Goal: Task Accomplishment & Management: Complete application form

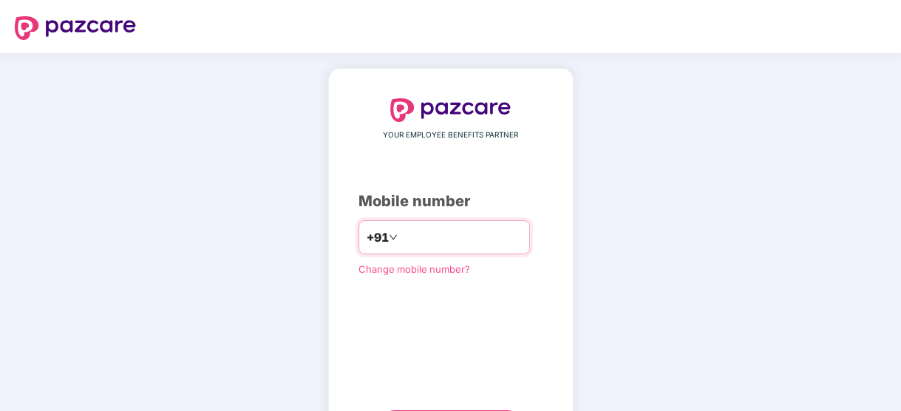
click at [449, 229] on input "number" at bounding box center [461, 237] width 121 height 24
click at [423, 224] on div "+91" at bounding box center [443, 237] width 171 height 34
click at [401, 232] on input "number" at bounding box center [461, 237] width 121 height 24
type input "**********"
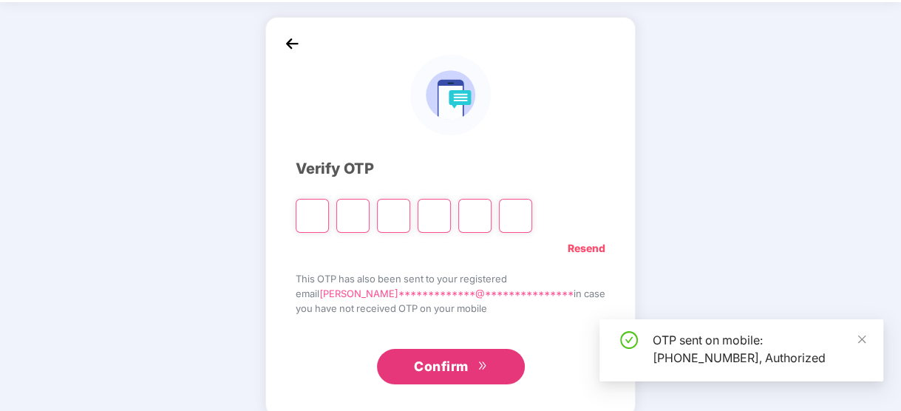
scroll to position [70, 0]
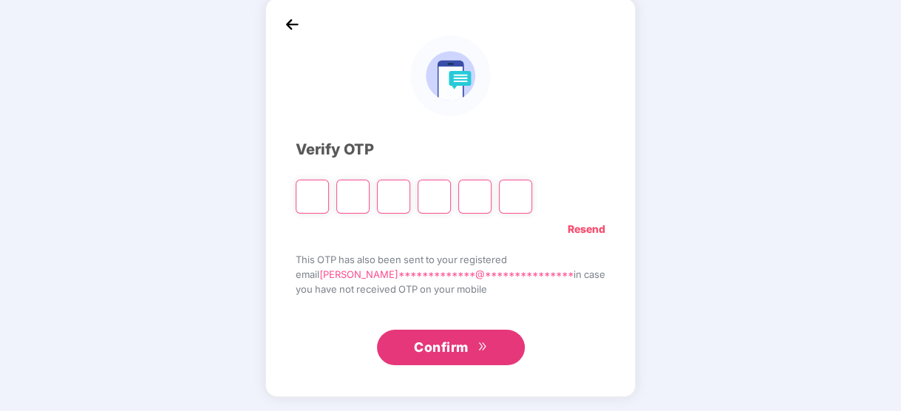
type input "*"
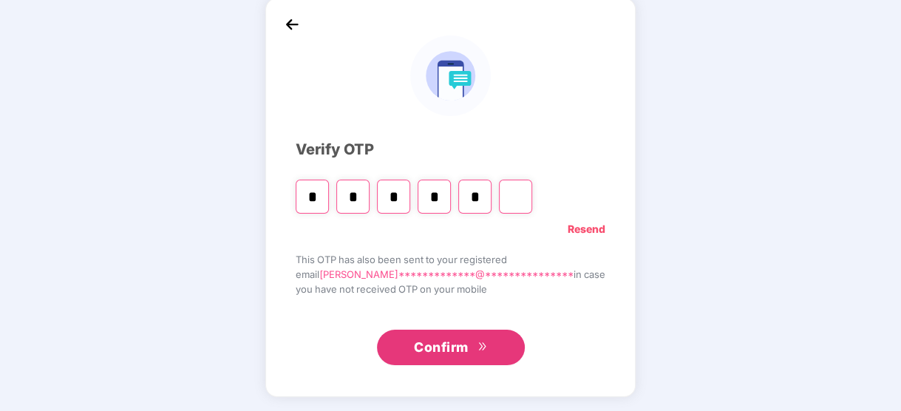
type input "*"
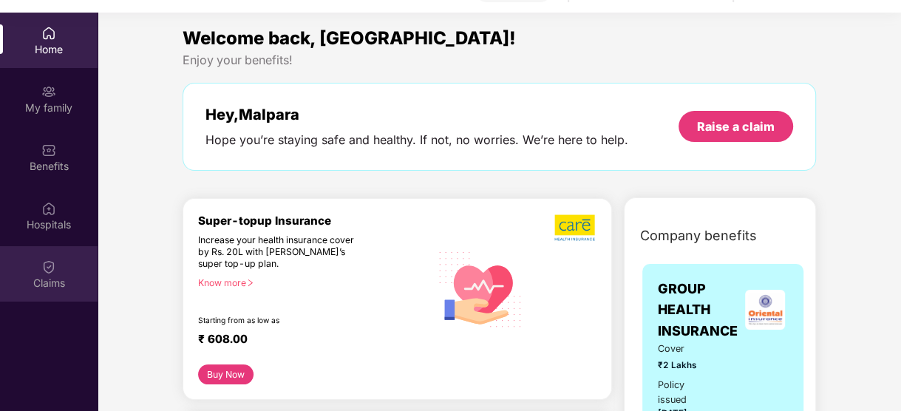
click at [35, 276] on div "Claims" at bounding box center [49, 283] width 98 height 15
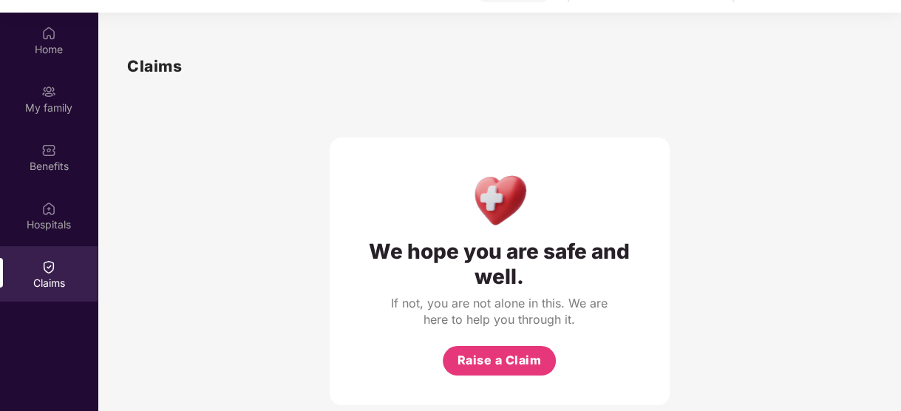
scroll to position [10, 0]
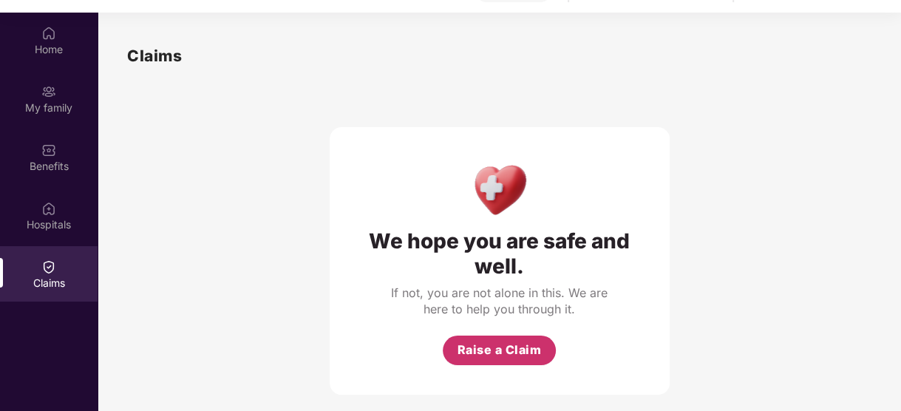
click at [520, 348] on span "Raise a Claim" at bounding box center [499, 350] width 84 height 18
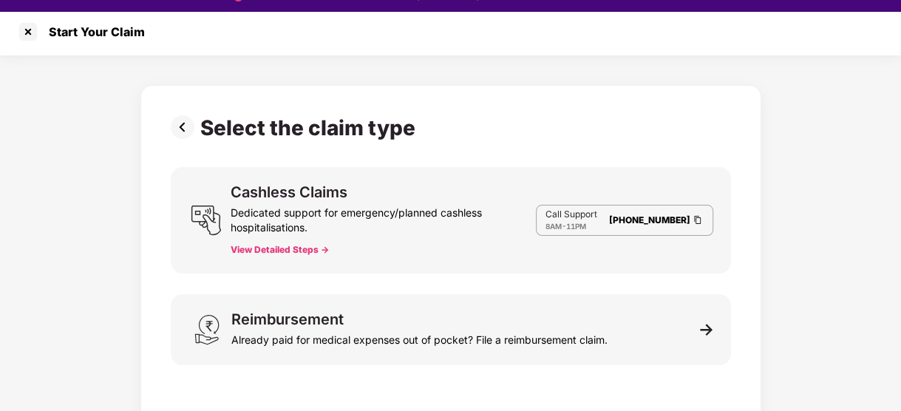
scroll to position [35, 0]
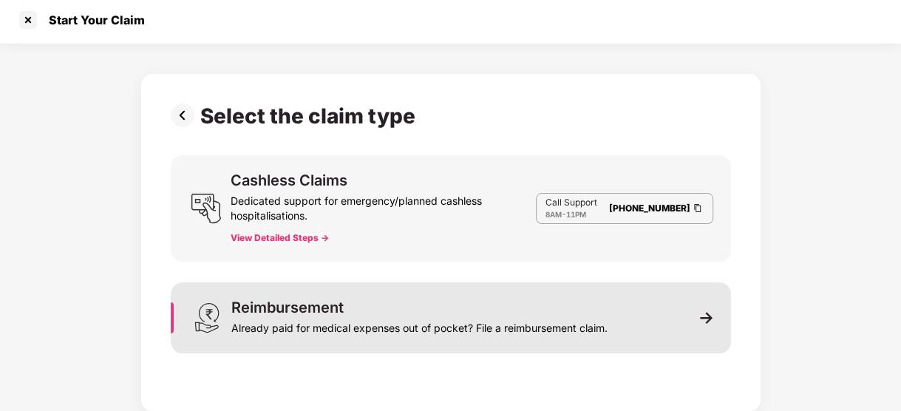
click at [449, 326] on div "Already paid for medical expenses out of pocket? File a reimbursement claim." at bounding box center [419, 325] width 376 height 21
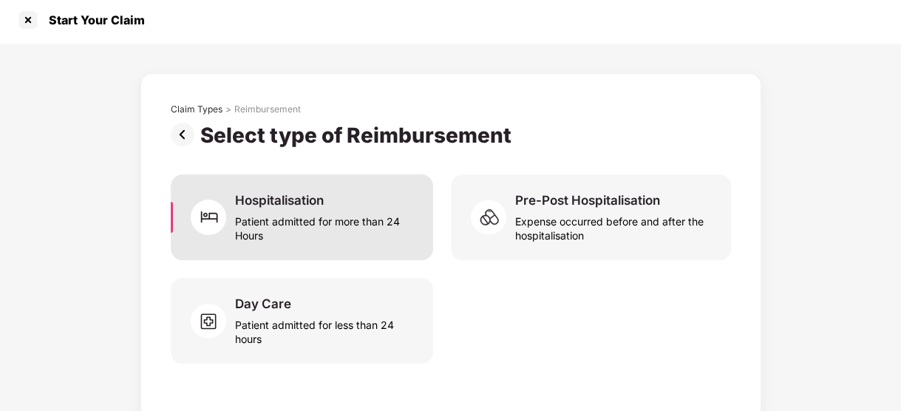
click at [386, 230] on div "Patient admitted for more than 24 Hours" at bounding box center [325, 225] width 180 height 34
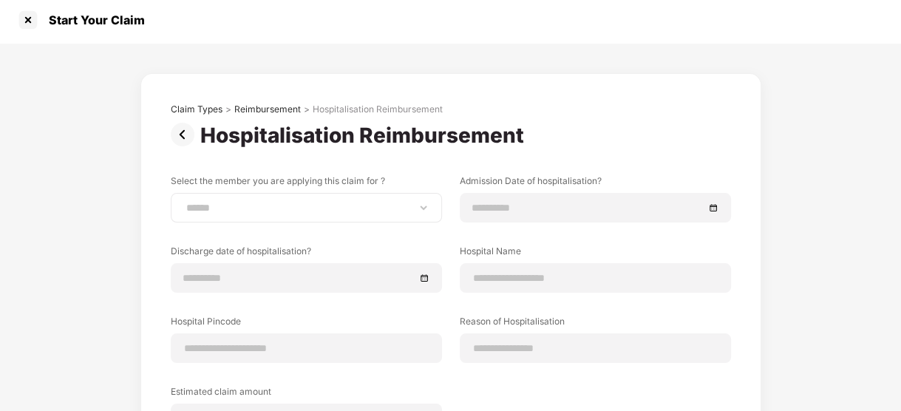
click at [355, 197] on div "**********" at bounding box center [306, 208] width 271 height 30
click at [401, 222] on div "**********" at bounding box center [451, 314] width 560 height 281
click at [418, 211] on select "**********" at bounding box center [306, 208] width 246 height 12
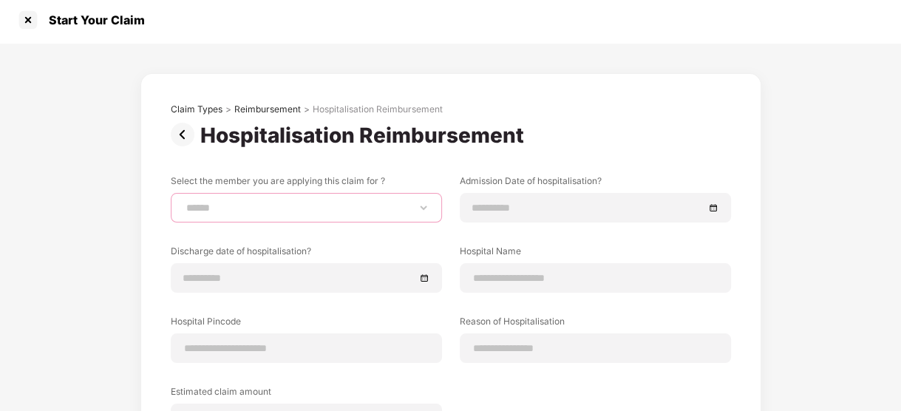
click at [418, 211] on select "**********" at bounding box center [306, 208] width 246 height 12
select select "**********"
click at [183, 202] on select "**********" at bounding box center [306, 208] width 246 height 12
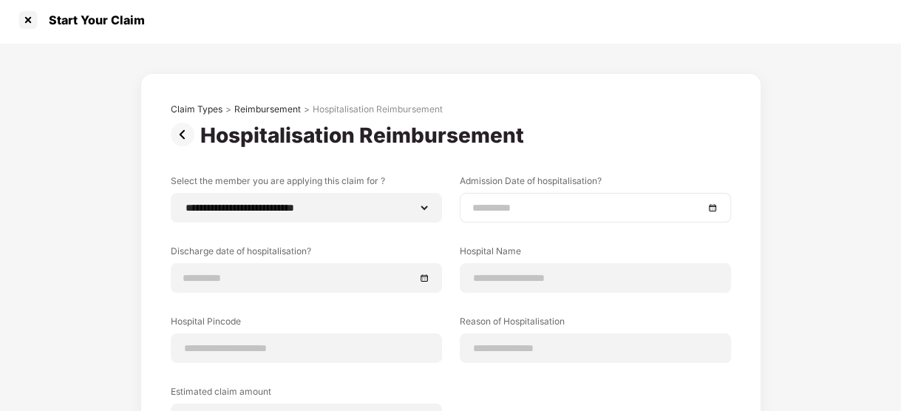
click at [517, 208] on input at bounding box center [587, 208] width 231 height 16
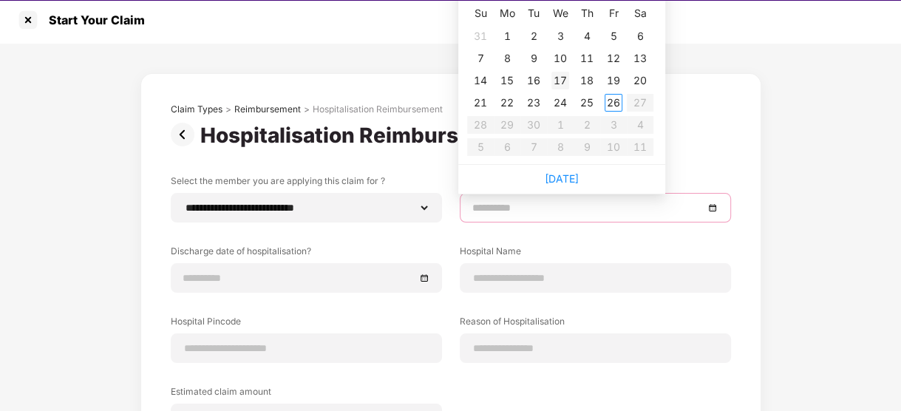
type input "**********"
click at [554, 75] on div "17" at bounding box center [560, 81] width 18 height 18
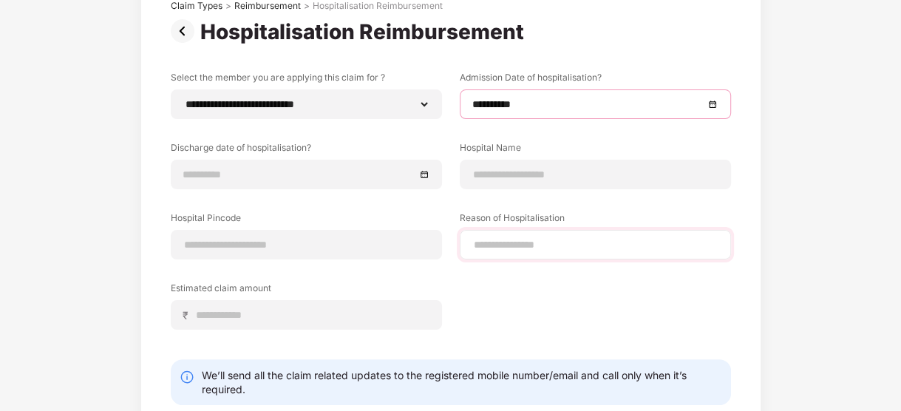
scroll to position [108, 0]
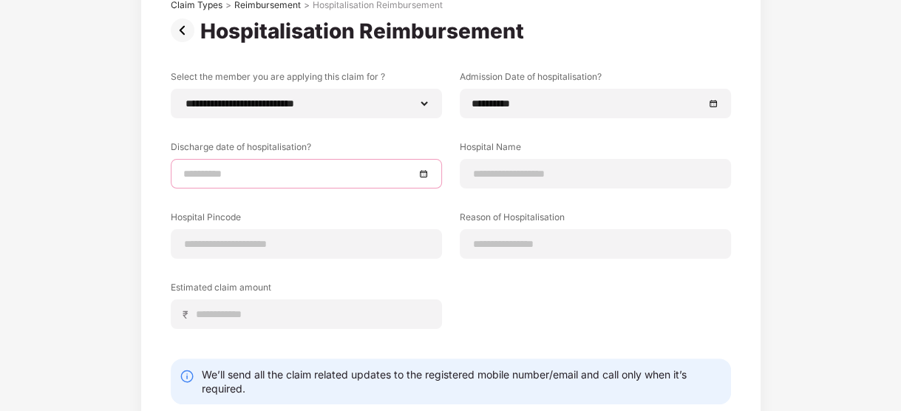
click at [327, 174] on input at bounding box center [298, 174] width 231 height 16
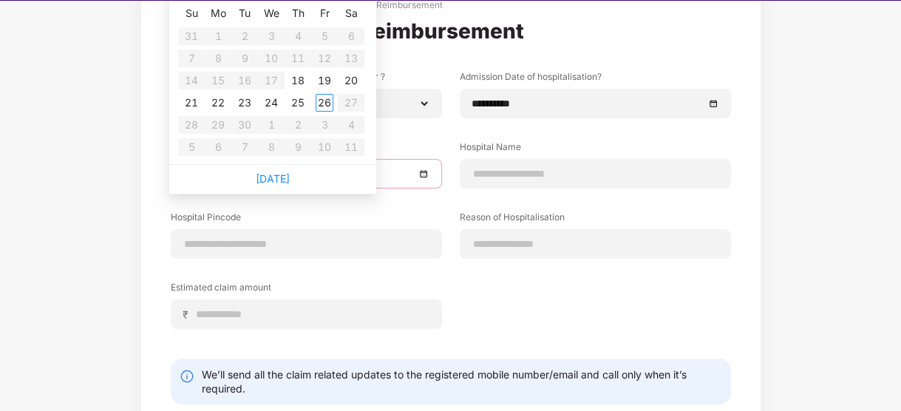
type input "**********"
click at [344, 81] on div "20" at bounding box center [351, 81] width 18 height 18
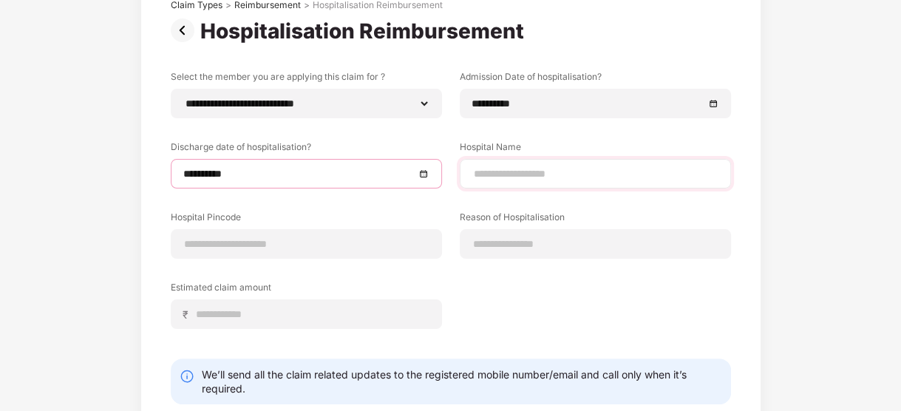
click at [579, 186] on div at bounding box center [595, 174] width 271 height 30
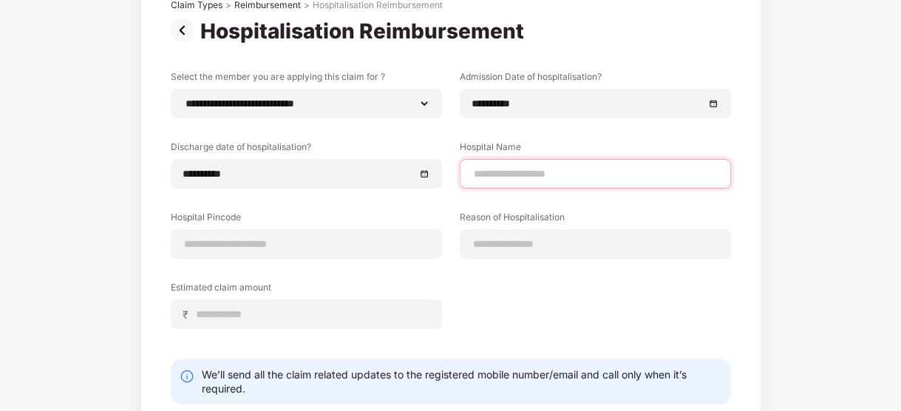
click at [551, 174] on input at bounding box center [595, 174] width 246 height 16
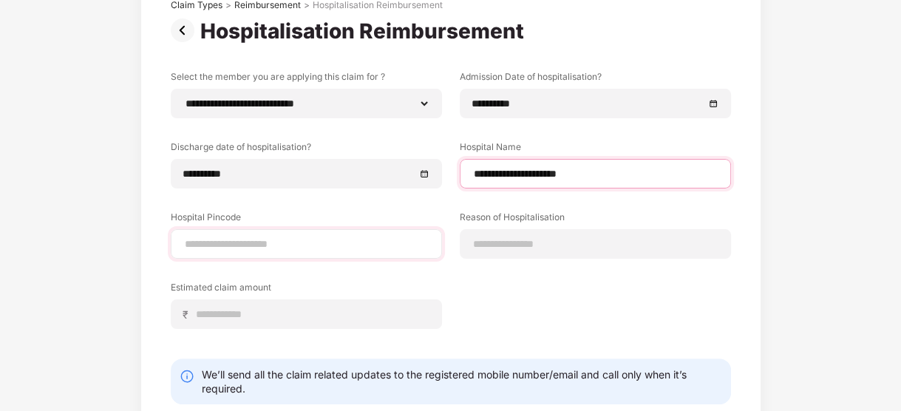
type input "**********"
click at [324, 248] on input at bounding box center [306, 244] width 246 height 16
type input "******"
select select "*********"
select select "*******"
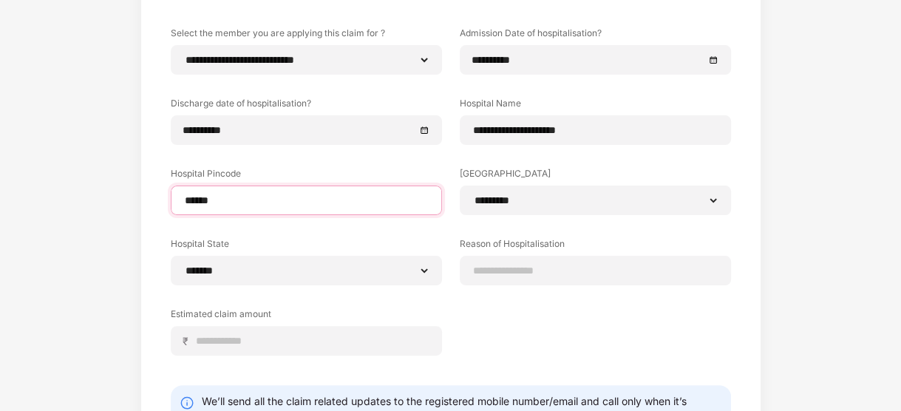
scroll to position [159, 0]
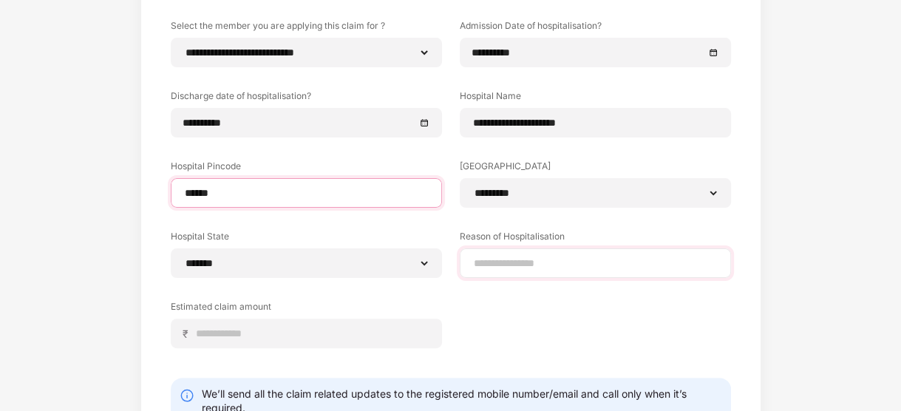
type input "******"
click at [548, 271] on div at bounding box center [595, 263] width 271 height 30
drag, startPoint x: 513, startPoint y: 253, endPoint x: 511, endPoint y: 262, distance: 9.9
click at [511, 262] on div at bounding box center [595, 263] width 271 height 30
click at [511, 262] on input at bounding box center [595, 264] width 246 height 16
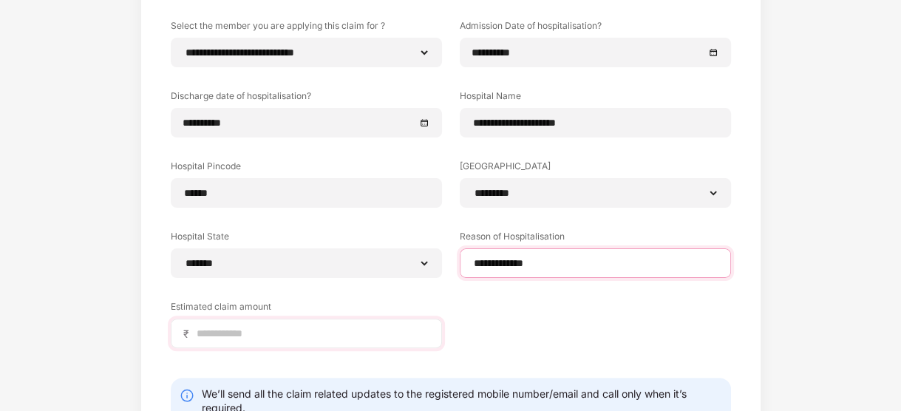
type input "**********"
click at [229, 336] on input at bounding box center [312, 334] width 234 height 16
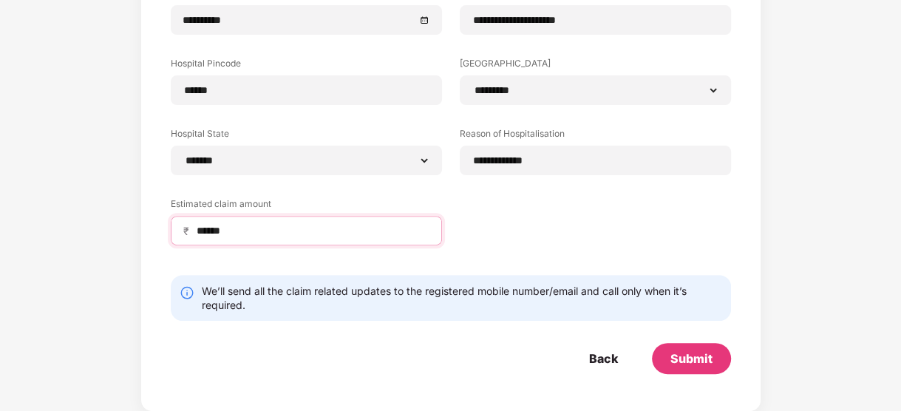
type input "******"
click at [446, 268] on form "**********" at bounding box center [451, 144] width 560 height 457
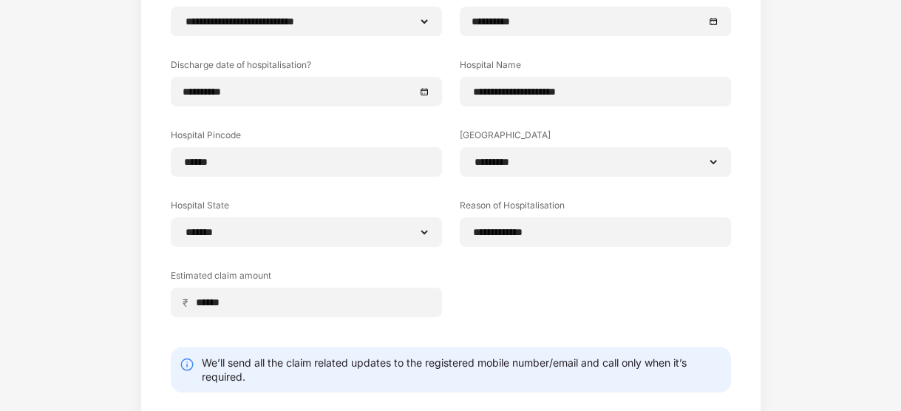
scroll to position [191, 0]
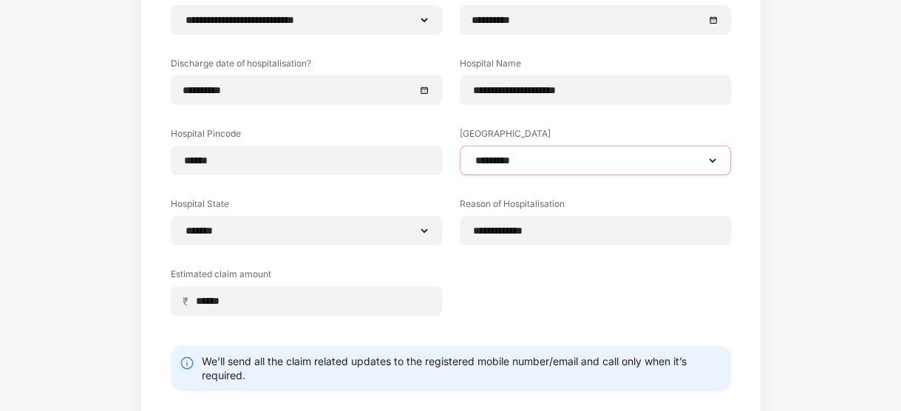
click at [529, 157] on select "**********" at bounding box center [595, 160] width 246 height 12
click at [559, 336] on div "**********" at bounding box center [451, 162] width 560 height 351
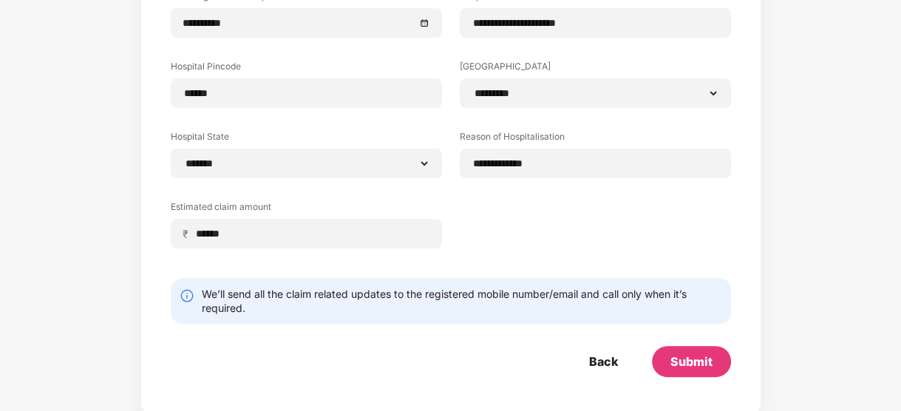
scroll to position [262, 0]
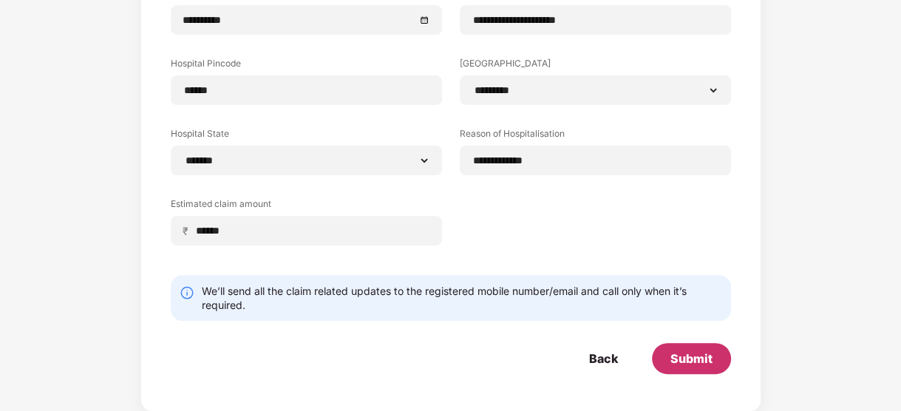
click at [687, 359] on div "Submit" at bounding box center [691, 358] width 42 height 16
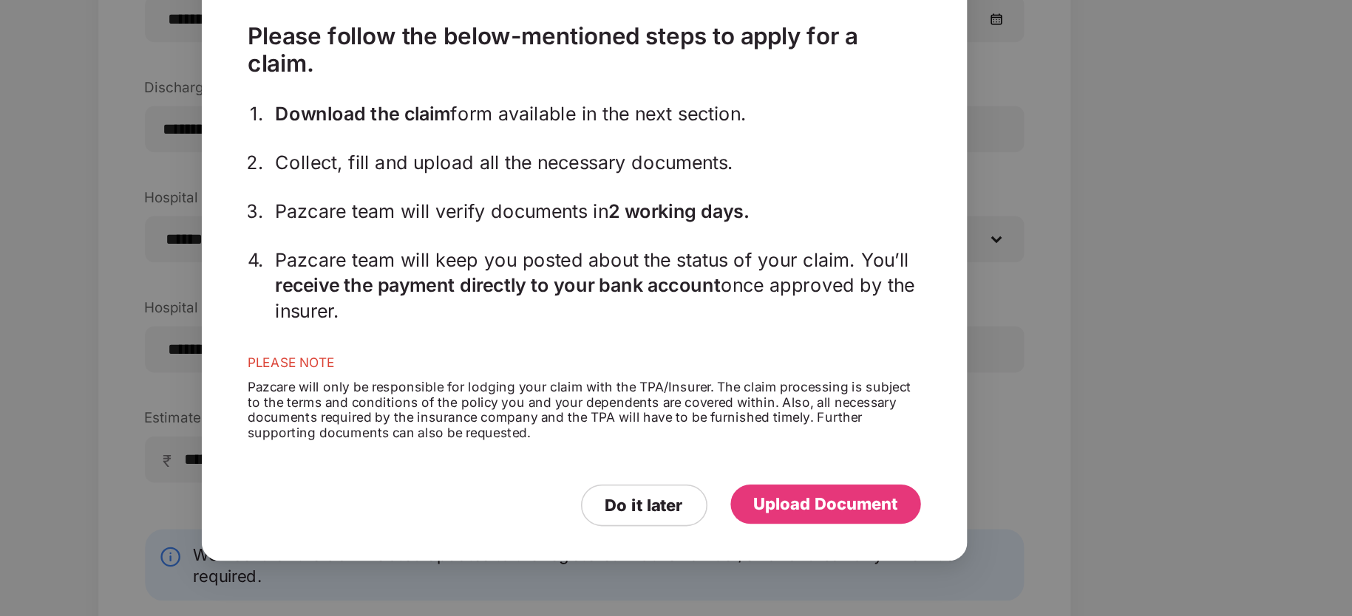
scroll to position [15, 0]
click at [853, 410] on div "Upload Document" at bounding box center [830, 545] width 92 height 16
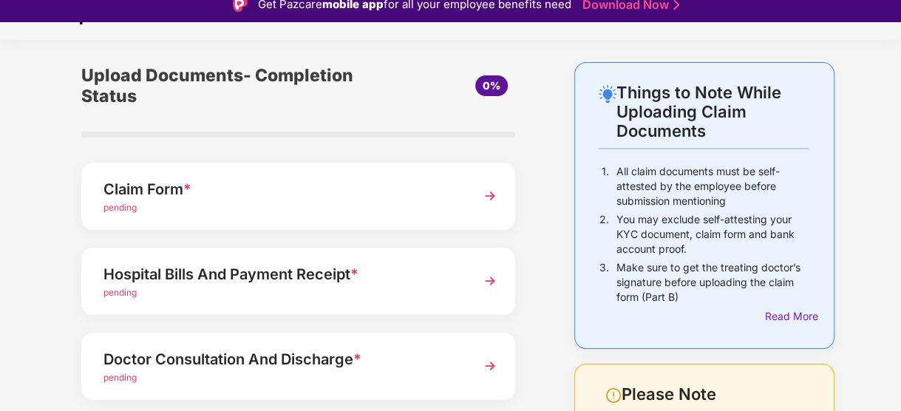
scroll to position [0, 0]
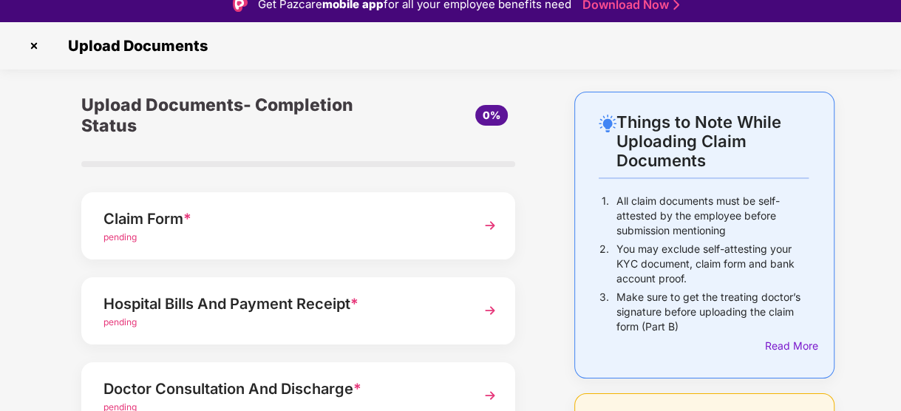
click at [387, 207] on div "Claim Form *" at bounding box center [281, 219] width 357 height 24
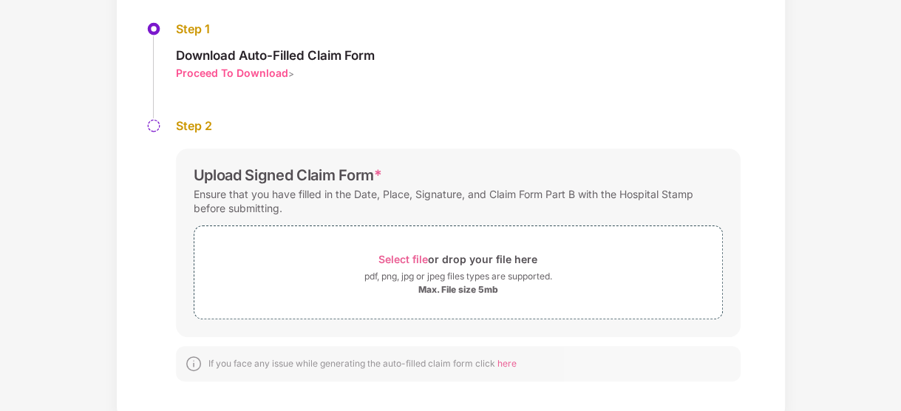
scroll to position [160, 0]
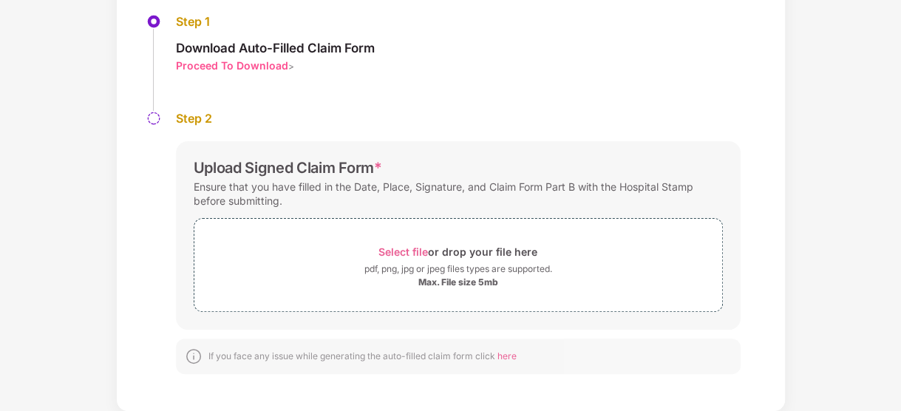
click at [257, 61] on div "Proceed To Download" at bounding box center [232, 65] width 112 height 14
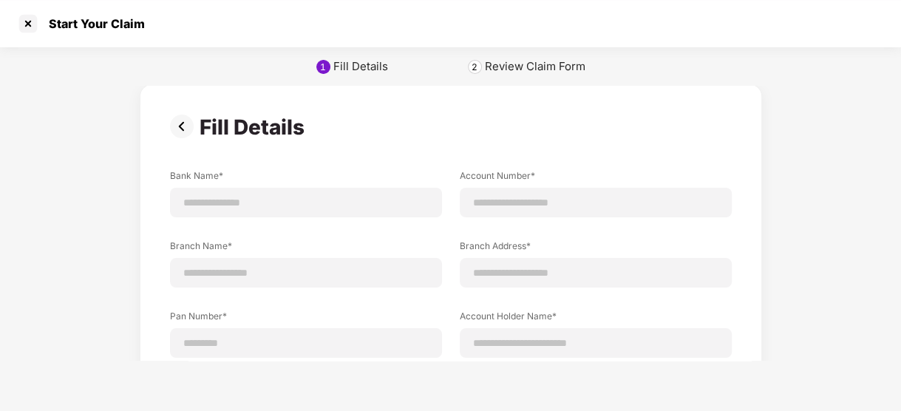
scroll to position [0, 0]
click at [185, 135] on img at bounding box center [185, 128] width 30 height 24
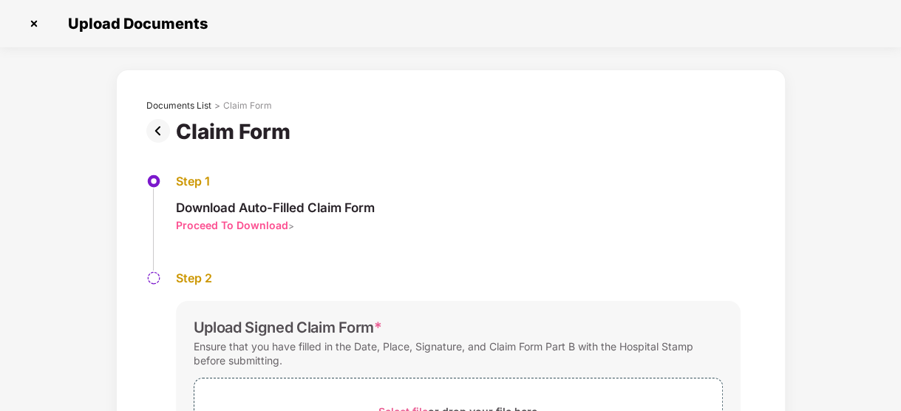
click at [268, 223] on div "Proceed To Download" at bounding box center [232, 225] width 112 height 14
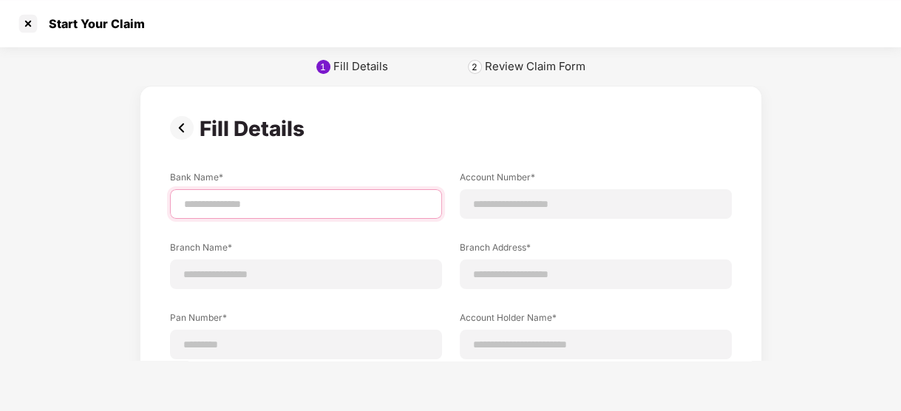
click at [300, 200] on input at bounding box center [306, 205] width 247 height 16
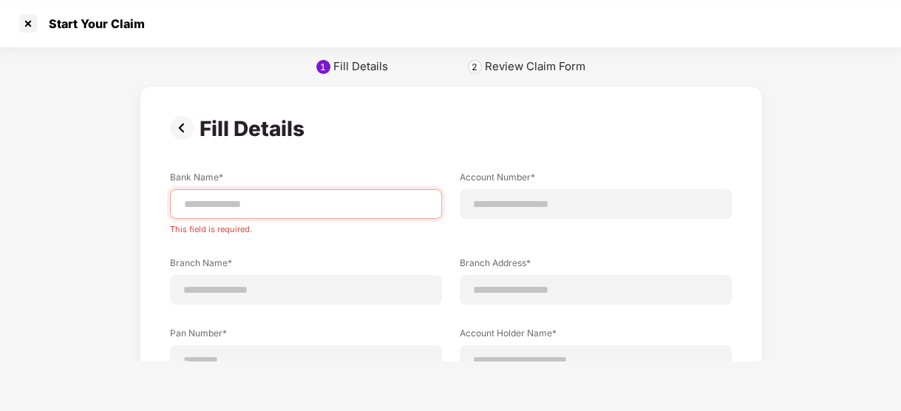
click at [181, 126] on img at bounding box center [185, 128] width 30 height 24
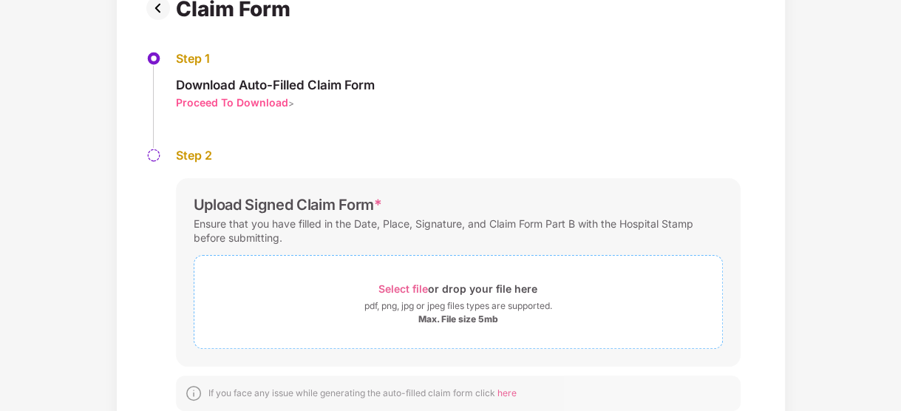
scroll to position [160, 0]
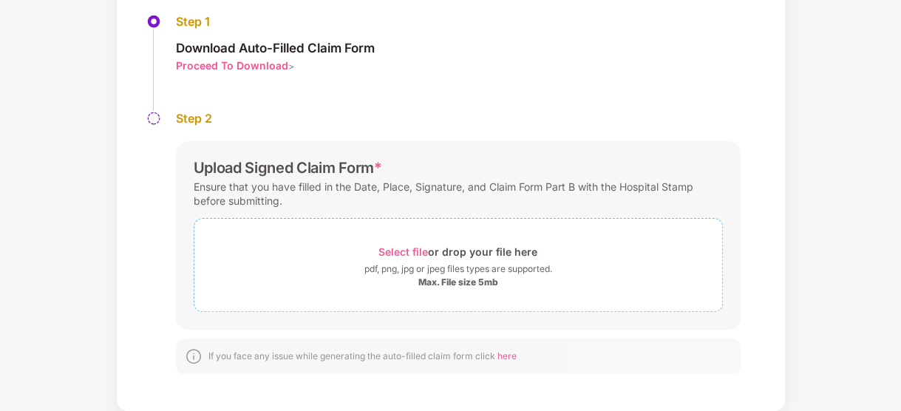
click at [421, 249] on span "Select file" at bounding box center [403, 251] width 50 height 13
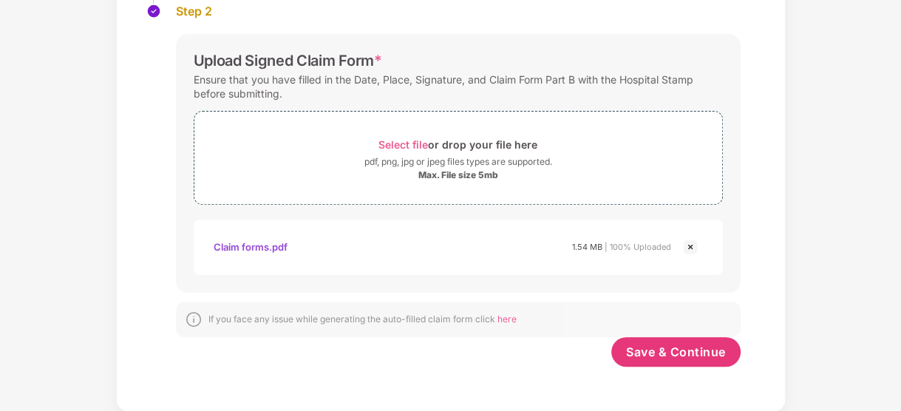
scroll to position [266, 0]
click at [666, 364] on button "Save & Continue" at bounding box center [675, 353] width 129 height 30
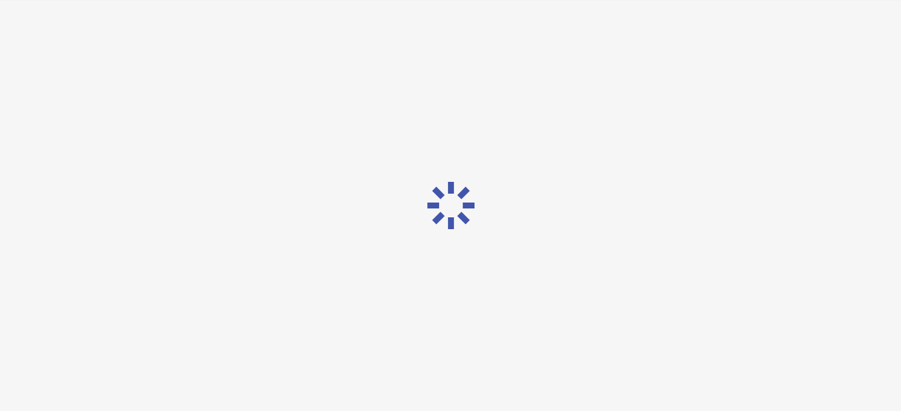
scroll to position [0, 0]
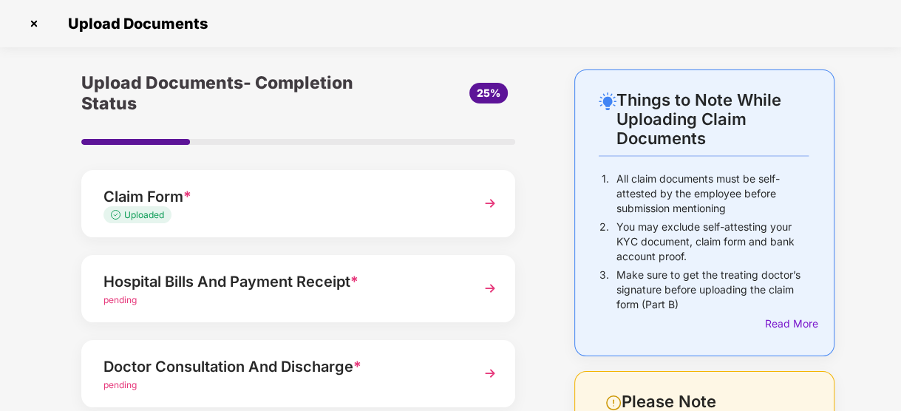
click at [370, 276] on div "Hospital Bills And Payment Receipt *" at bounding box center [281, 282] width 357 height 24
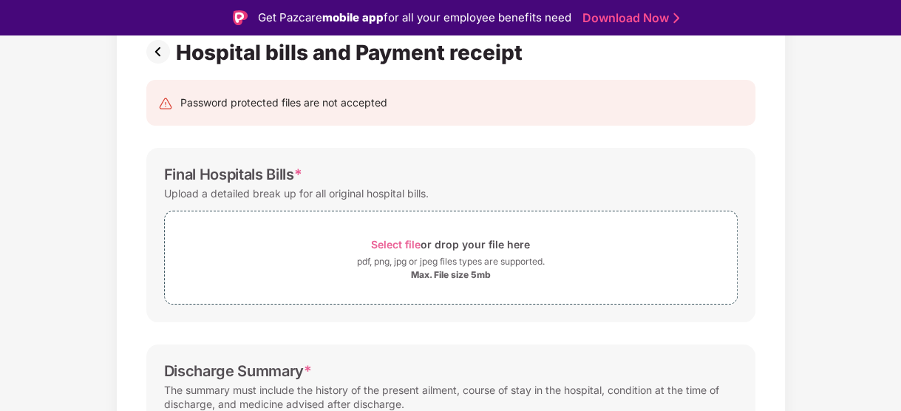
scroll to position [139, 0]
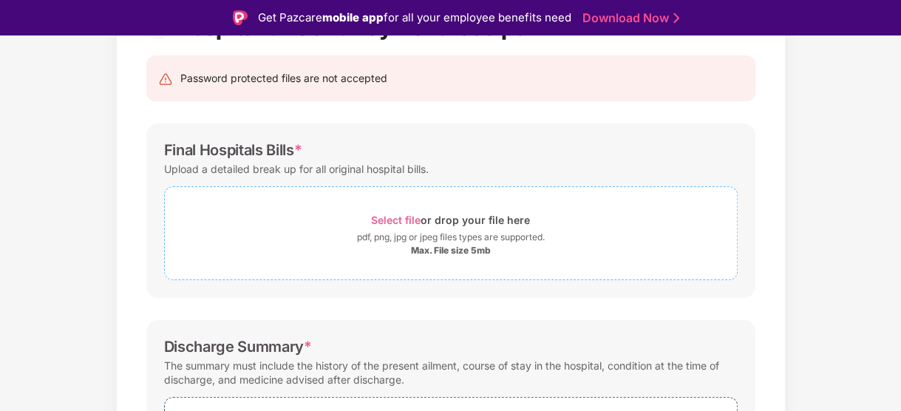
click at [404, 223] on span "Select file" at bounding box center [396, 220] width 50 height 13
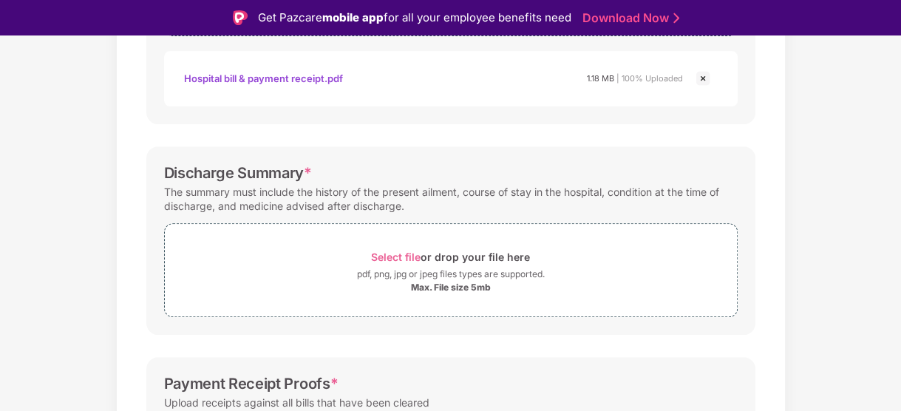
scroll to position [384, 0]
click at [388, 250] on span "Select file" at bounding box center [396, 256] width 50 height 13
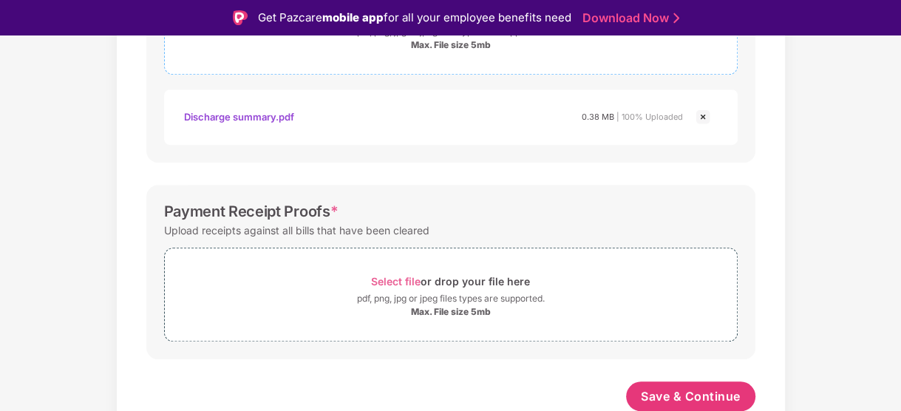
scroll to position [626, 0]
click at [390, 280] on span "Select file" at bounding box center [396, 280] width 50 height 13
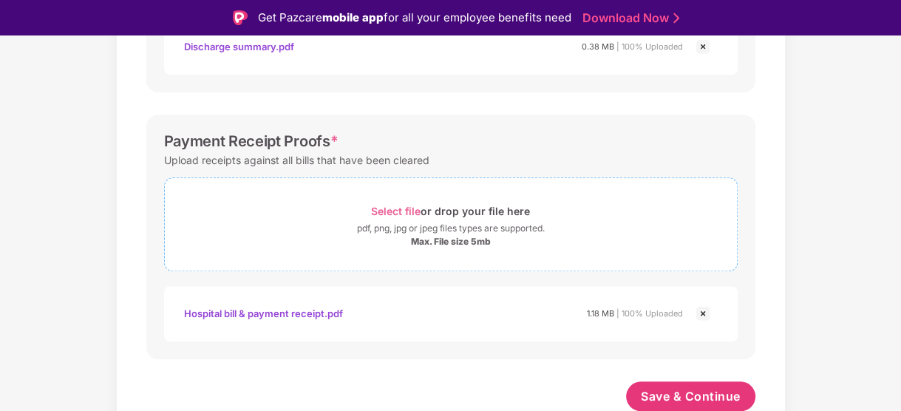
scroll to position [35, 0]
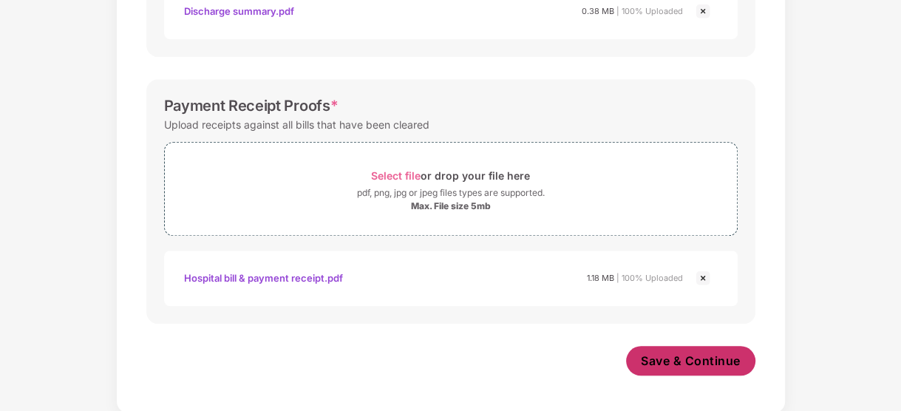
click at [683, 364] on span "Save & Continue" at bounding box center [691, 361] width 100 height 16
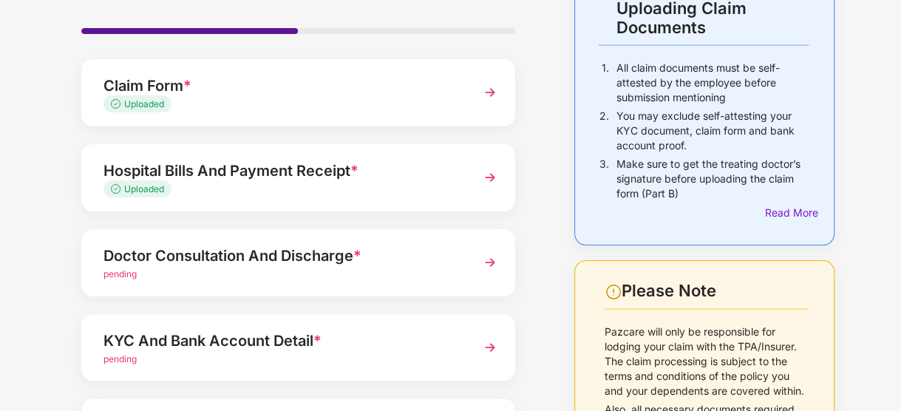
scroll to position [157, 0]
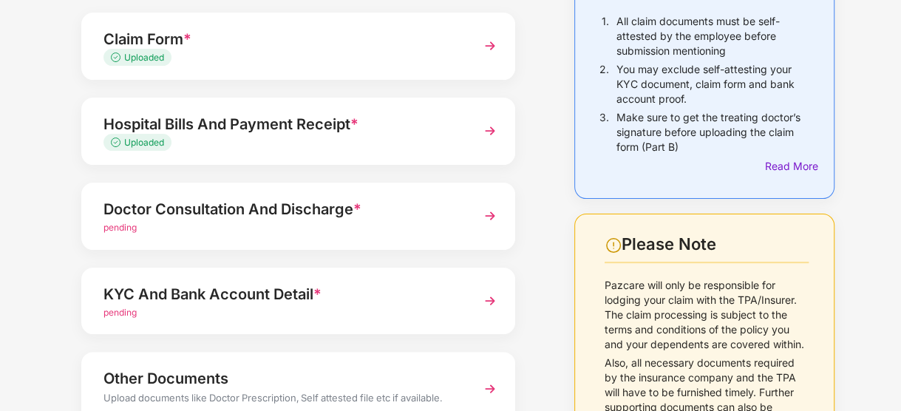
click at [369, 213] on div "Doctor Consultation And Discharge *" at bounding box center [281, 209] width 357 height 24
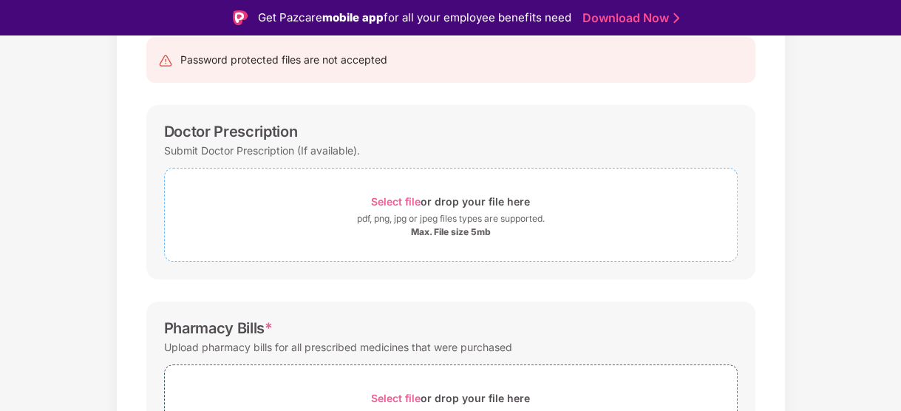
click at [394, 203] on span "Select file" at bounding box center [396, 201] width 50 height 13
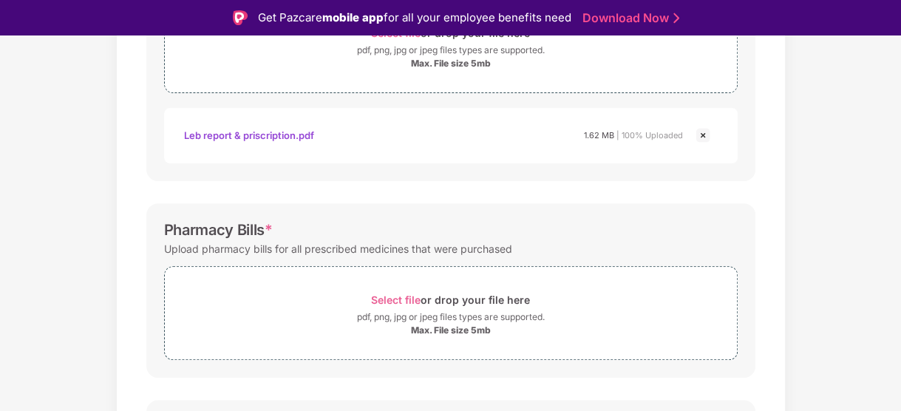
scroll to position [338, 0]
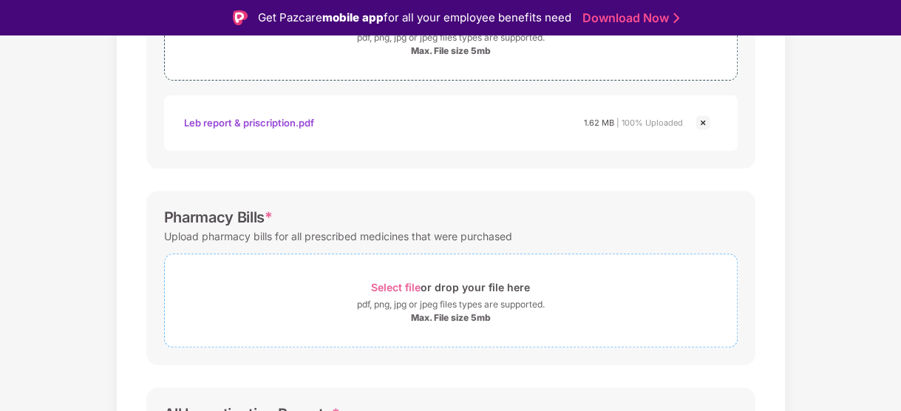
click at [409, 282] on span "Select file" at bounding box center [396, 287] width 50 height 13
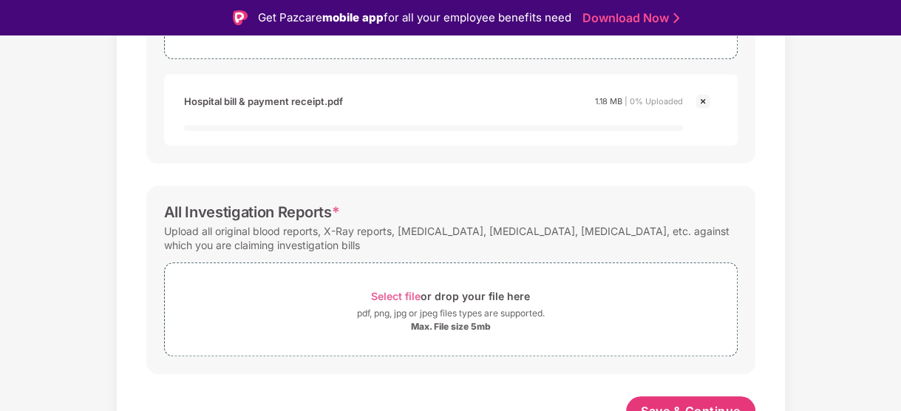
scroll to position [641, 0]
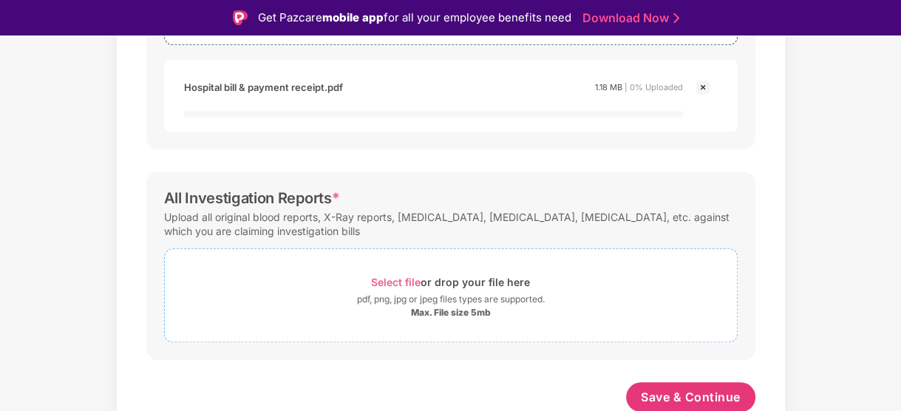
click at [399, 281] on span "Select file" at bounding box center [396, 282] width 50 height 13
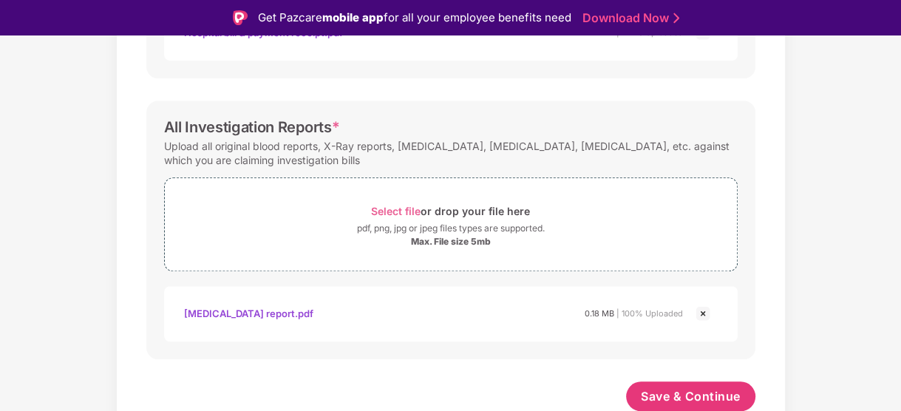
scroll to position [35, 0]
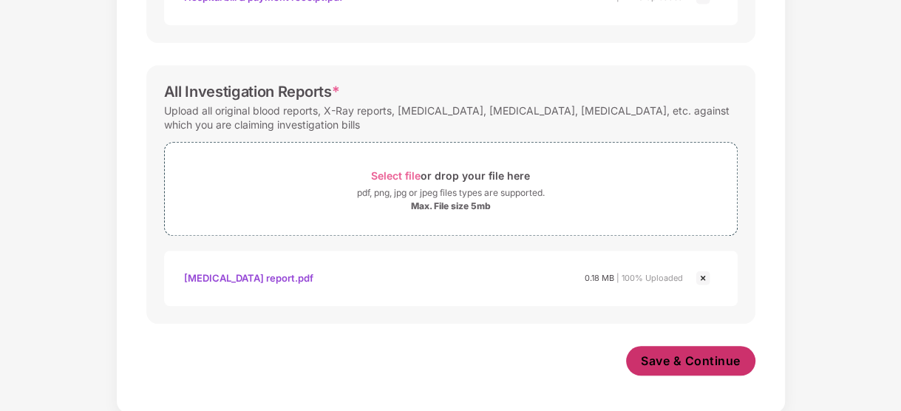
click at [653, 365] on span "Save & Continue" at bounding box center [691, 361] width 100 height 16
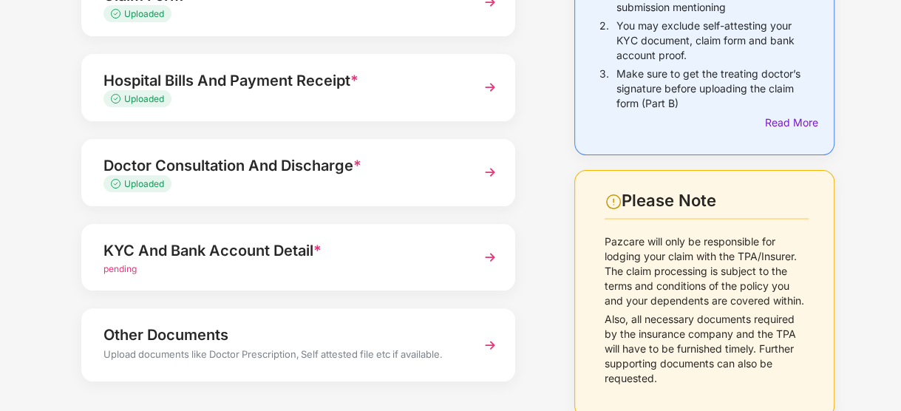
scroll to position [262, 0]
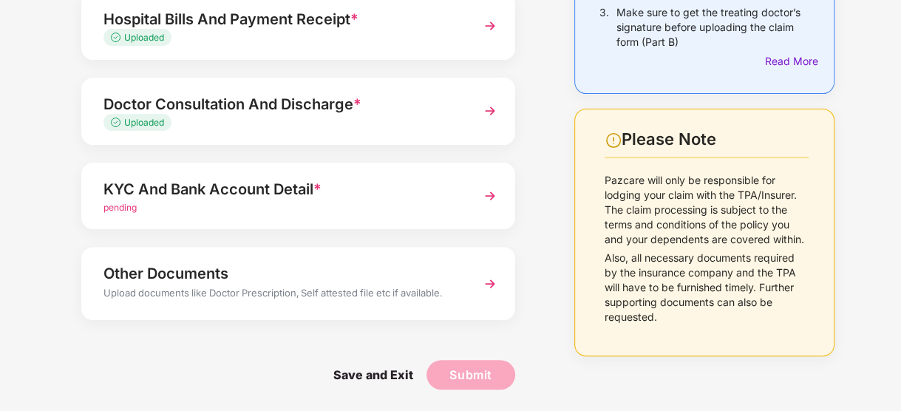
click at [448, 191] on div "KYC And Bank Account Detail *" at bounding box center [281, 189] width 357 height 24
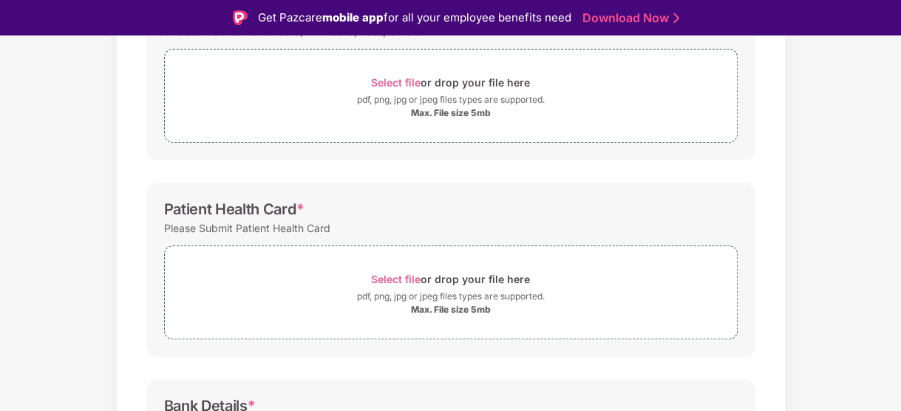
scroll to position [159, 0]
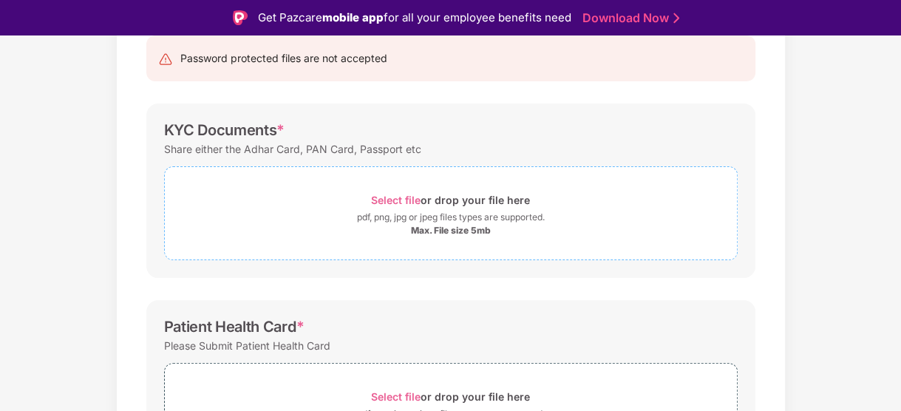
click at [389, 191] on div "Select file or drop your file here" at bounding box center [450, 200] width 159 height 20
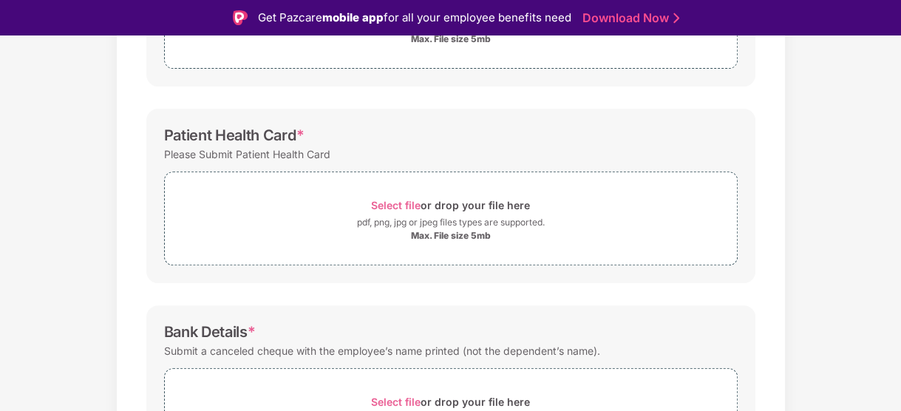
scroll to position [349, 0]
drag, startPoint x: 300, startPoint y: 137, endPoint x: 156, endPoint y: 123, distance: 144.7
click at [156, 123] on div "Patient Health Card * Please Submit Patient Health Card Select file or drop you…" at bounding box center [450, 197] width 609 height 174
click at [185, 157] on div "Please Submit Patient Health Card" at bounding box center [247, 156] width 166 height 20
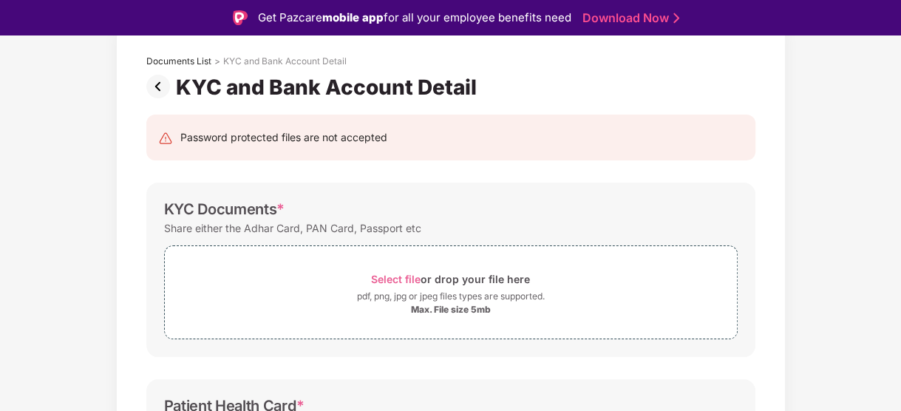
scroll to position [0, 0]
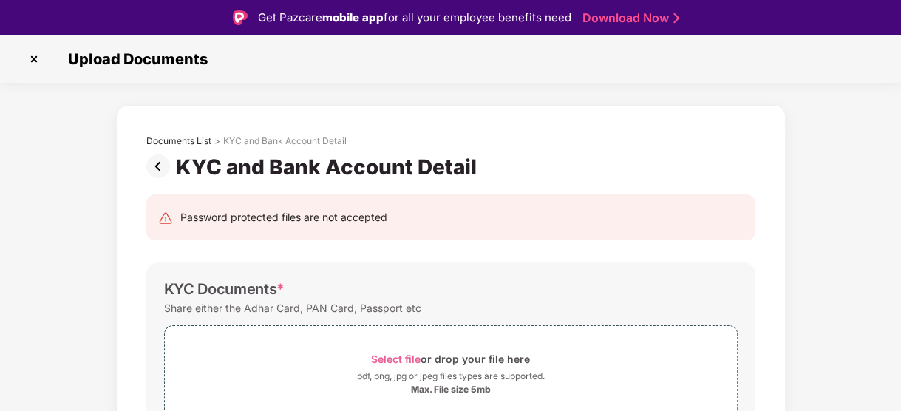
click at [33, 57] on img at bounding box center [34, 59] width 24 height 24
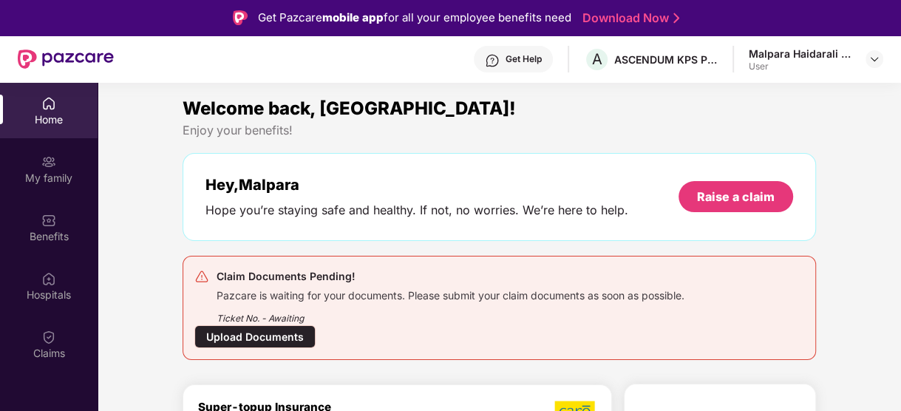
click at [829, 71] on div "User" at bounding box center [800, 67] width 103 height 12
click at [868, 65] on div at bounding box center [874, 59] width 18 height 18
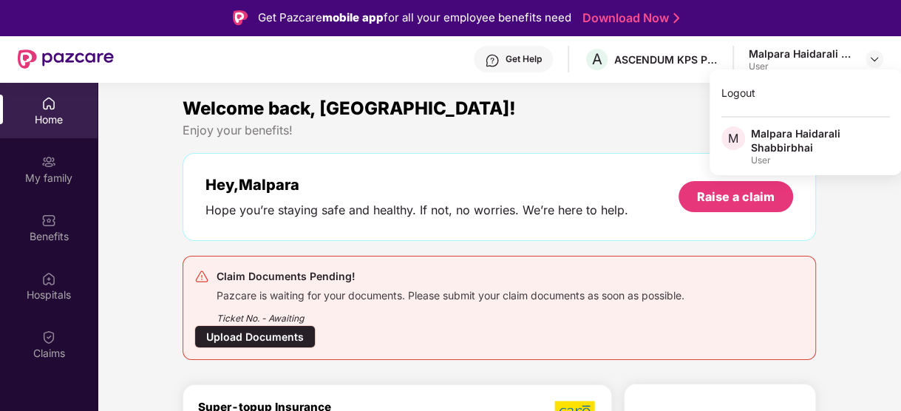
click at [788, 145] on div "Malpara Haidarali Shabbirbhai" at bounding box center [820, 140] width 139 height 28
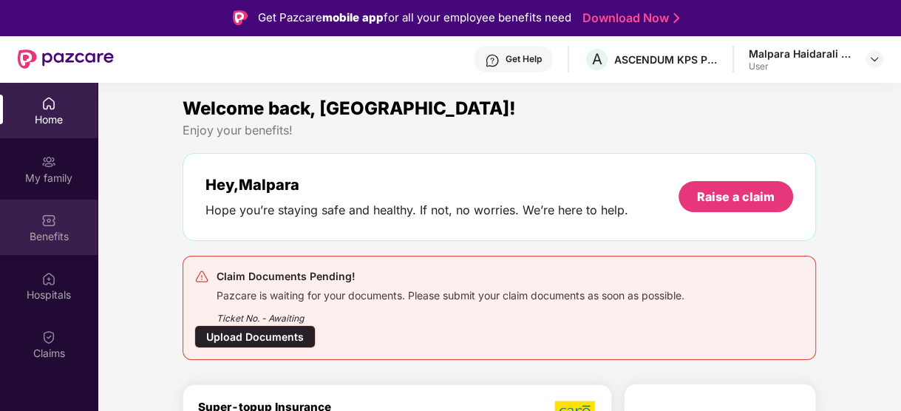
click at [46, 222] on img at bounding box center [48, 220] width 15 height 15
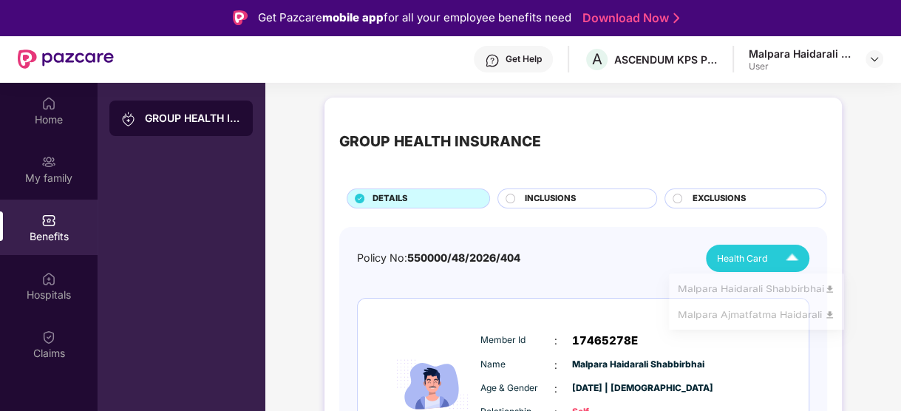
click at [769, 262] on div "Health Card" at bounding box center [761, 258] width 88 height 26
click at [773, 321] on div "Malpara Ajmatfatma Haidarali" at bounding box center [756, 321] width 157 height 16
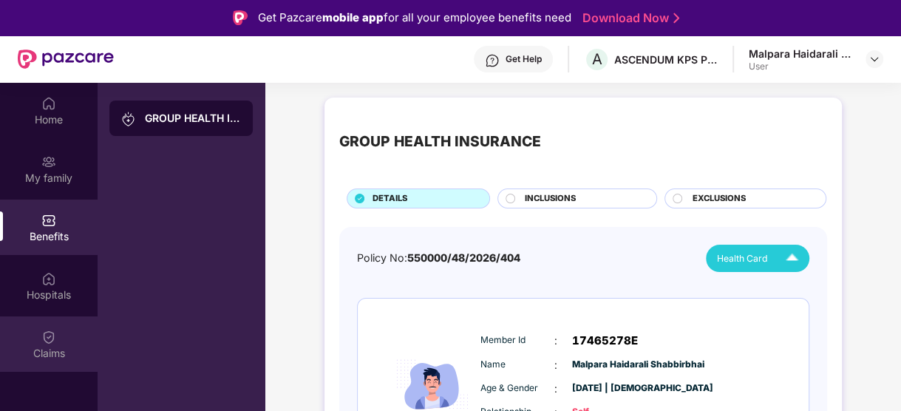
click at [65, 336] on div "Claims" at bounding box center [49, 343] width 98 height 55
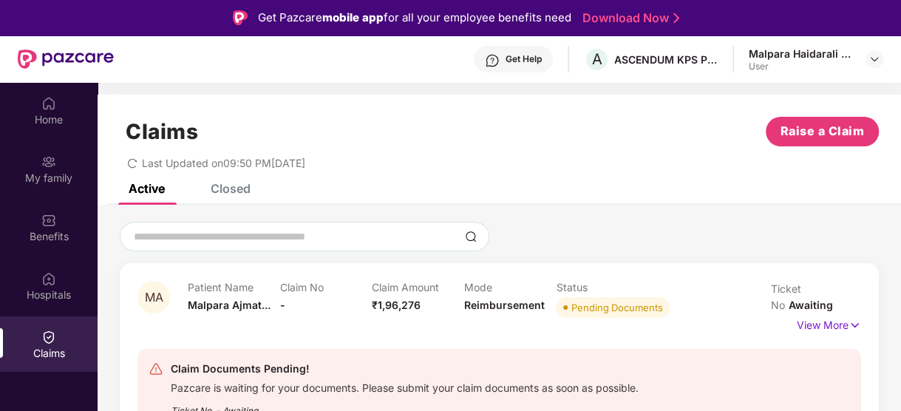
scroll to position [1, 0]
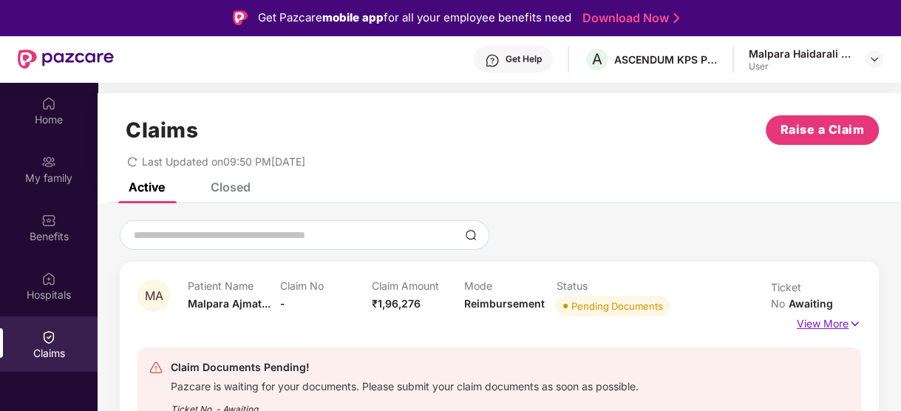
click at [828, 321] on p "View More" at bounding box center [829, 322] width 64 height 20
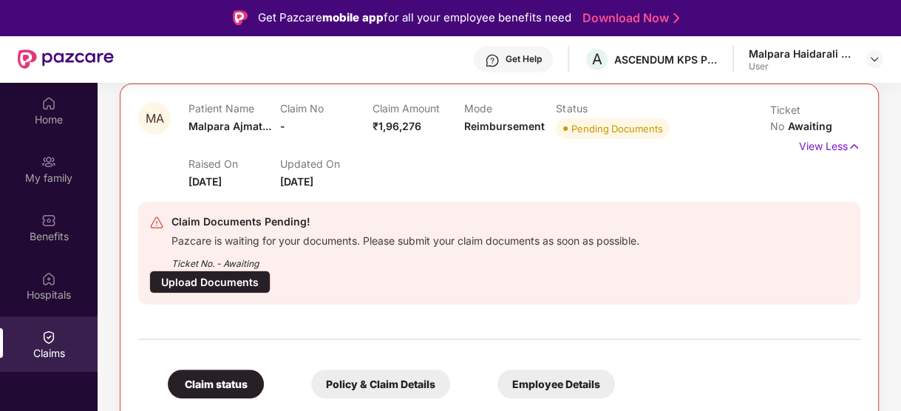
scroll to position [192, 0]
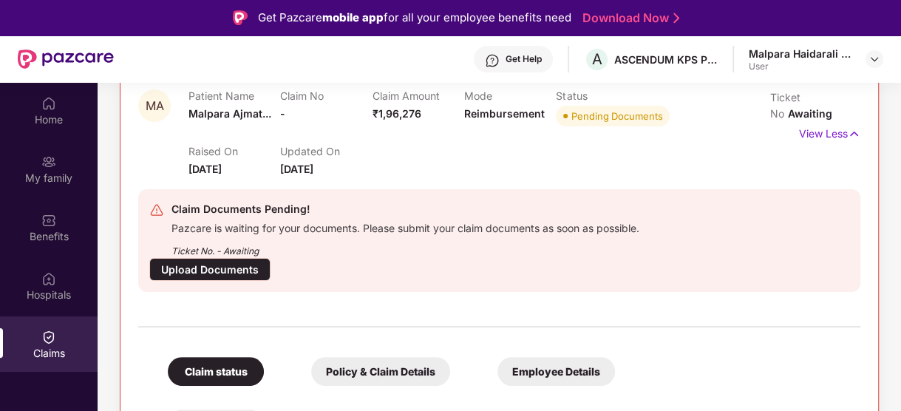
click at [231, 263] on div "Upload Documents" at bounding box center [209, 269] width 121 height 23
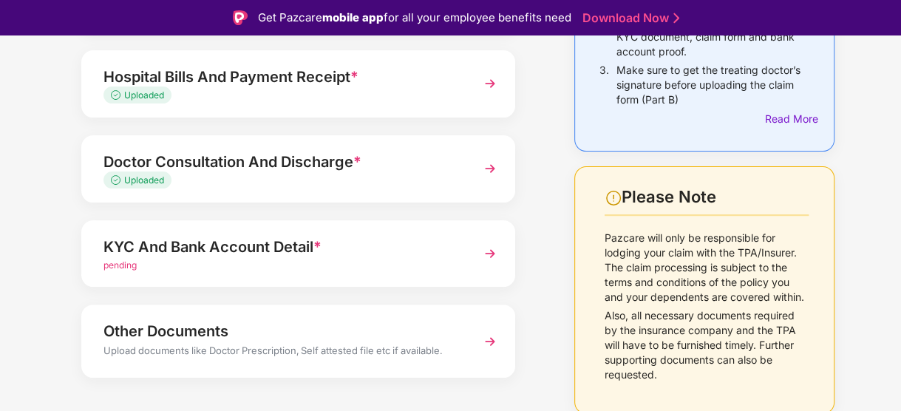
scroll to position [262, 0]
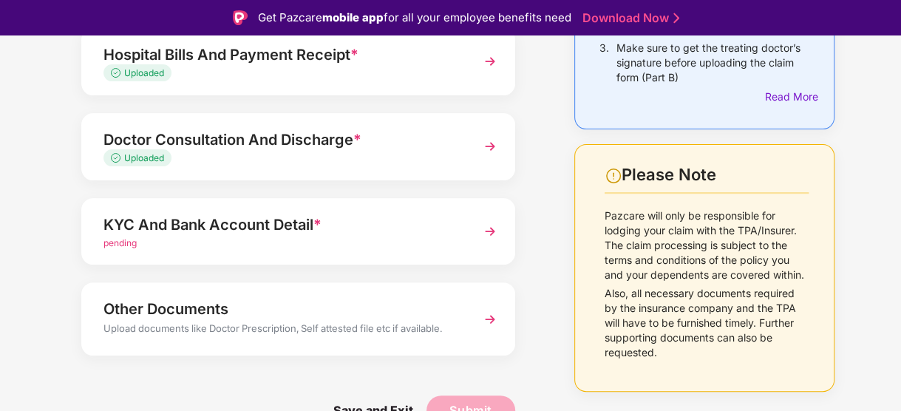
click at [301, 225] on div "KYC And Bank Account Detail *" at bounding box center [281, 225] width 357 height 24
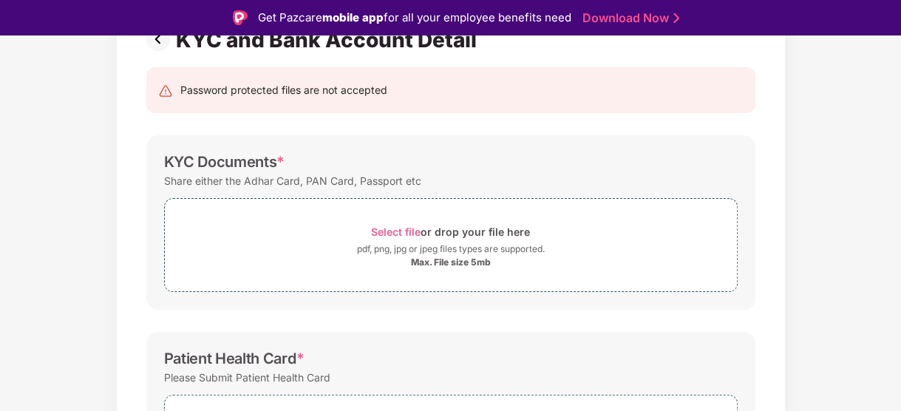
scroll to position [126, 0]
drag, startPoint x: 154, startPoint y: 177, endPoint x: 183, endPoint y: 181, distance: 29.9
click at [183, 181] on div "KYC Documents * Share either the Adhar Card, PAN Card, Passport etc Select file…" at bounding box center [450, 224] width 609 height 174
click at [183, 181] on div "Share either the Adhar Card, PAN Card, Passport etc" at bounding box center [292, 182] width 257 height 20
click at [280, 160] on span "*" at bounding box center [280, 163] width 8 height 18
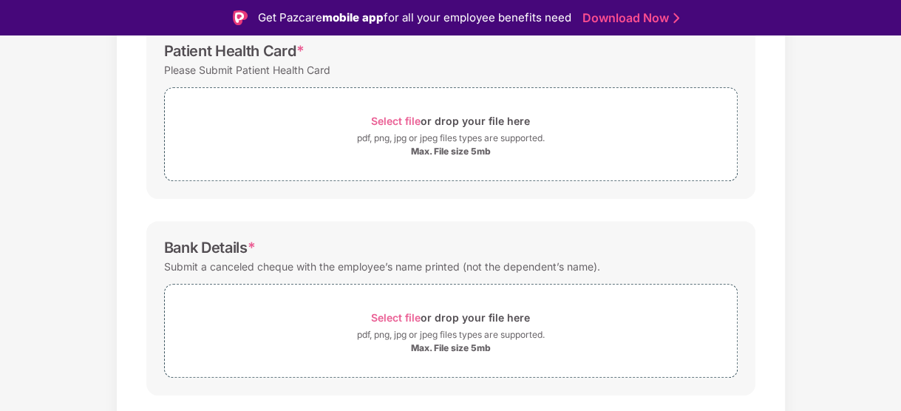
scroll to position [471, 0]
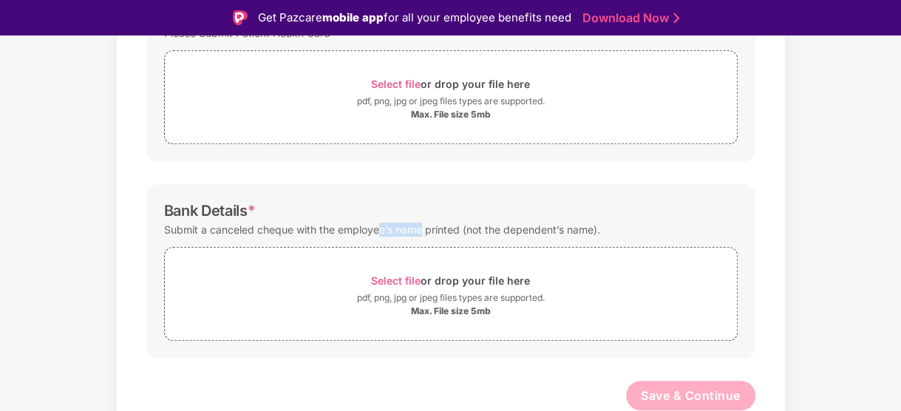
drag, startPoint x: 375, startPoint y: 232, endPoint x: 421, endPoint y: 231, distance: 45.8
click at [421, 231] on div "Submit a canceled cheque with the employee’s name printed (not the dependent’s …" at bounding box center [382, 229] width 436 height 20
drag, startPoint x: 530, startPoint y: 225, endPoint x: 588, endPoint y: 225, distance: 57.6
click at [588, 225] on div "Submit a canceled cheque with the employee’s name printed (not the dependent’s …" at bounding box center [382, 229] width 436 height 20
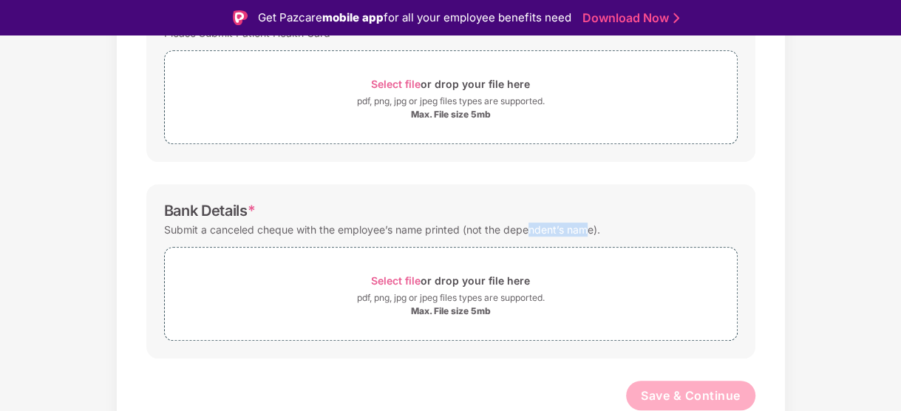
click at [588, 225] on div "Submit a canceled cheque with the employee’s name printed (not the dependent’s …" at bounding box center [382, 229] width 436 height 20
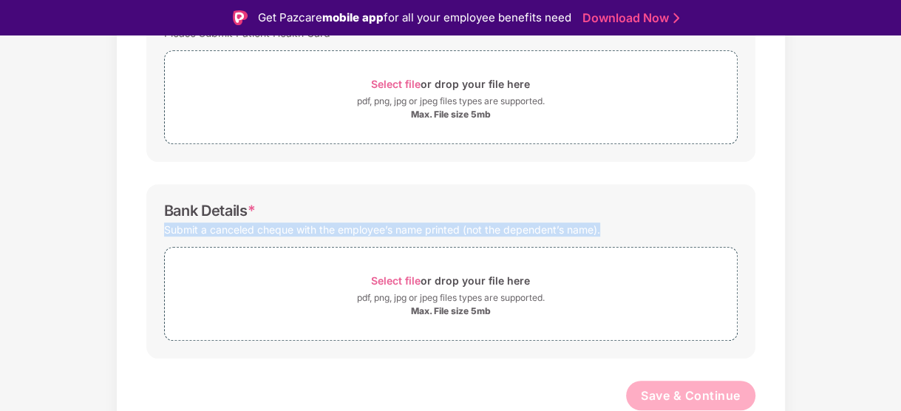
click at [588, 225] on div "Submit a canceled cheque with the employee’s name printed (not the dependent’s …" at bounding box center [382, 229] width 436 height 20
click at [618, 223] on div "Submit a canceled cheque with the employee’s name printed (not the dependent’s …" at bounding box center [450, 229] width 573 height 20
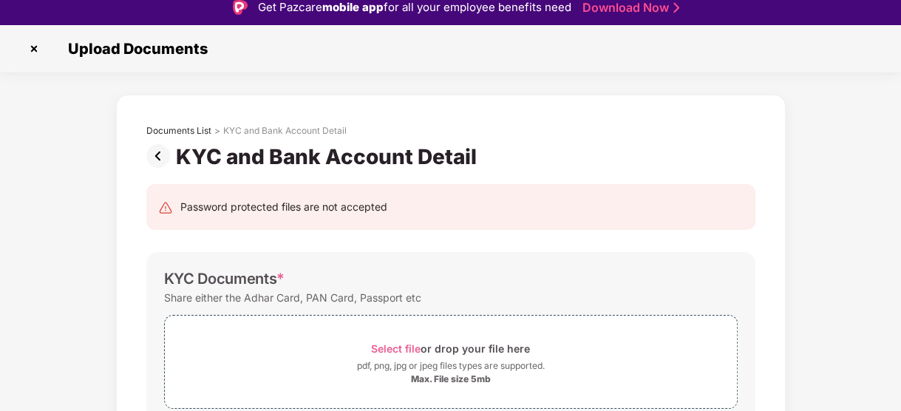
scroll to position [168, 0]
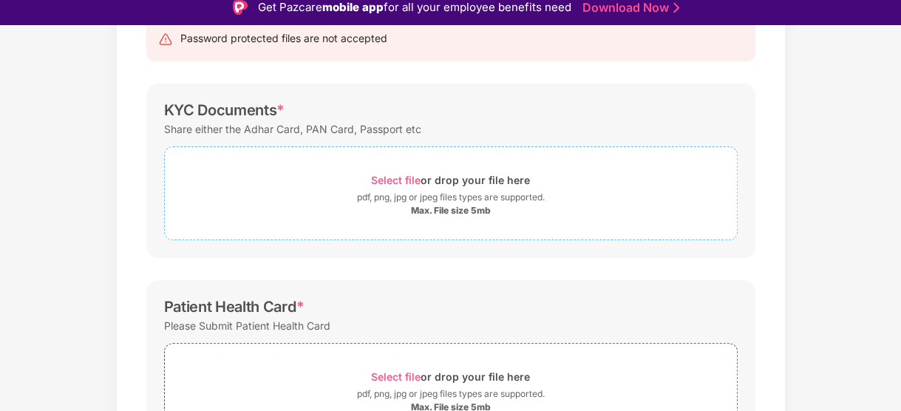
click at [381, 180] on span "Select file" at bounding box center [396, 180] width 50 height 13
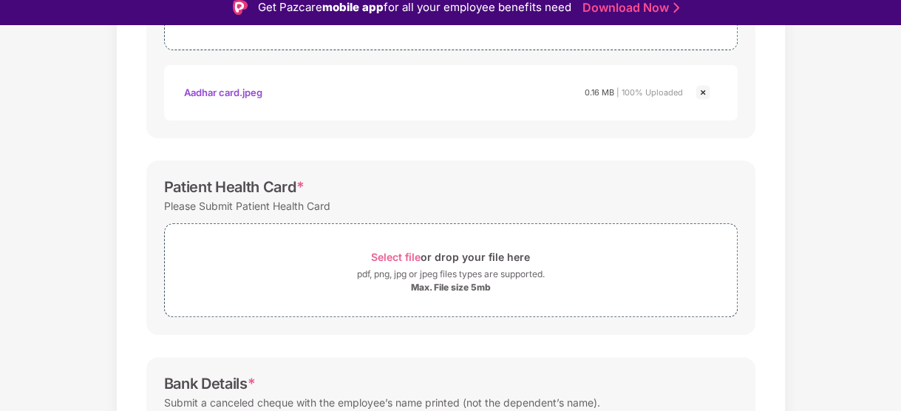
scroll to position [361, 0]
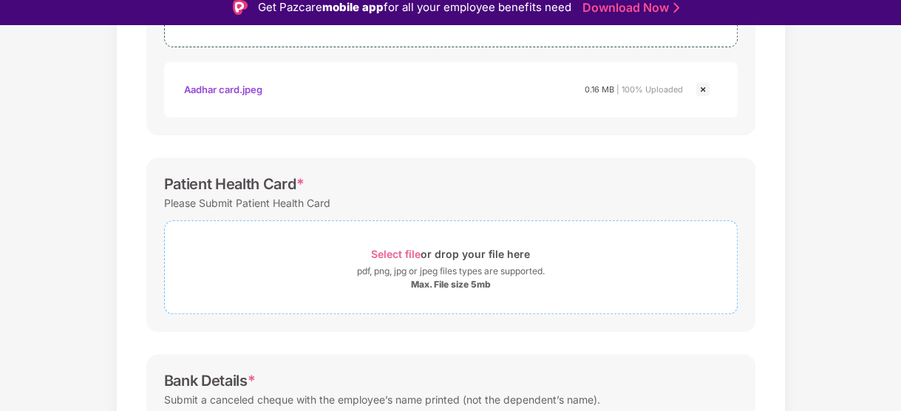
click at [406, 259] on div "Select file or drop your file here" at bounding box center [450, 254] width 159 height 20
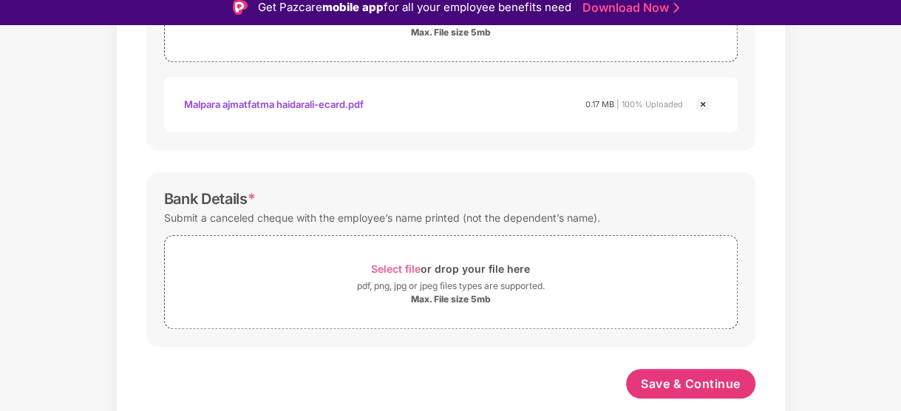
scroll to position [612, 0]
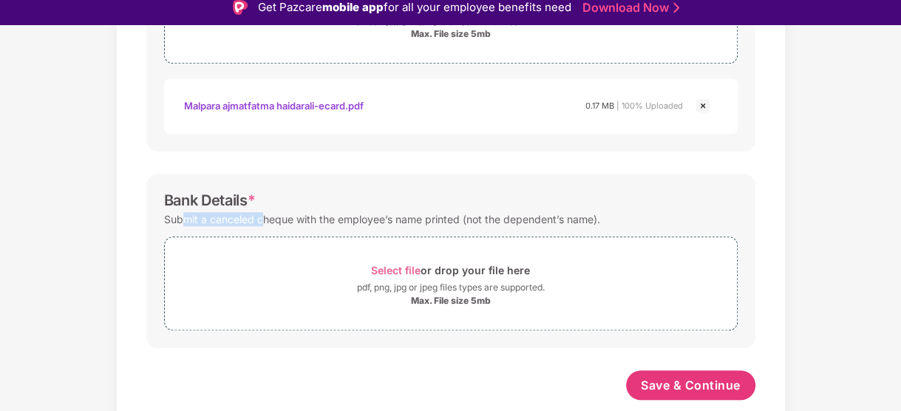
drag, startPoint x: 185, startPoint y: 225, endPoint x: 260, endPoint y: 224, distance: 74.6
click at [260, 224] on div "Submit a canceled cheque with the employee’s name printed (not the dependent’s …" at bounding box center [382, 219] width 436 height 20
drag, startPoint x: 382, startPoint y: 222, endPoint x: 396, endPoint y: 225, distance: 14.3
click at [396, 225] on div "Submit a canceled cheque with the employee’s name printed (not the dependent’s …" at bounding box center [382, 219] width 436 height 20
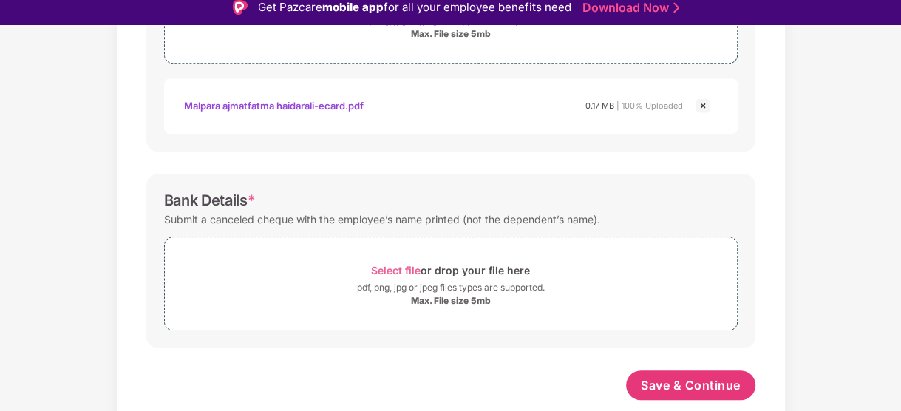
click at [465, 224] on div "Submit a canceled cheque with the employee’s name printed (not the dependent’s …" at bounding box center [382, 219] width 436 height 20
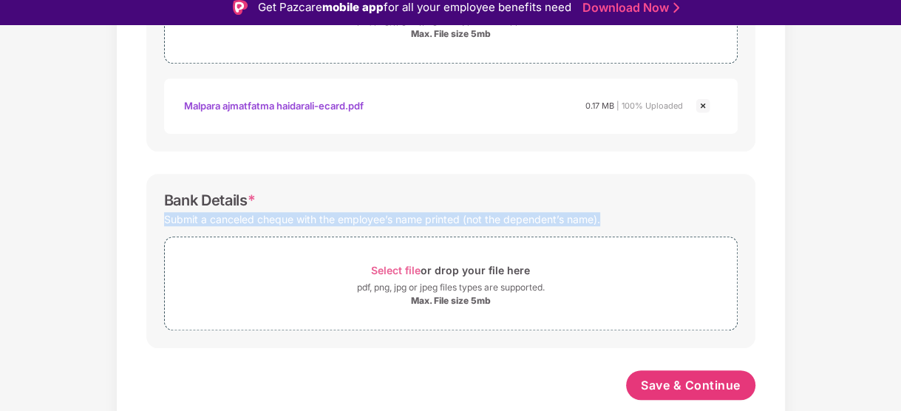
click at [465, 224] on div "Submit a canceled cheque with the employee’s name printed (not the dependent’s …" at bounding box center [382, 219] width 436 height 20
drag, startPoint x: 228, startPoint y: 224, endPoint x: 199, endPoint y: 238, distance: 32.1
click at [199, 238] on div "Bank Details * Submit a canceled cheque with the employee’s name printed (not t…" at bounding box center [450, 261] width 609 height 174
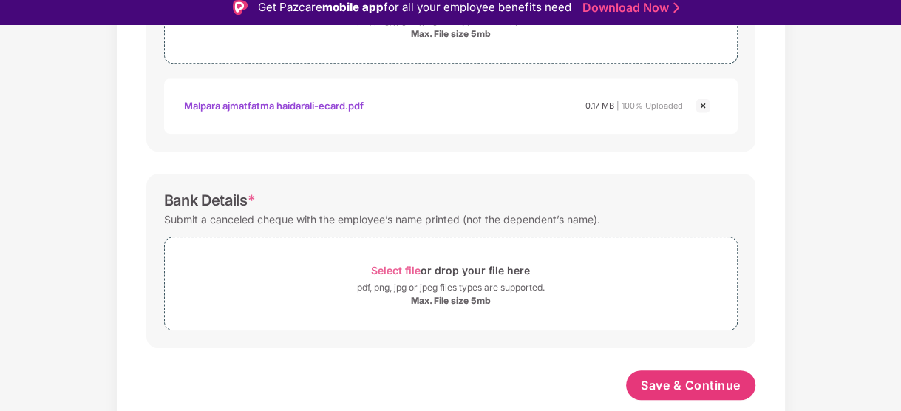
click at [178, 225] on div "Submit a canceled cheque with the employee’s name printed (not the dependent’s …" at bounding box center [382, 219] width 436 height 20
click at [381, 221] on div "Submit a canceled cheque with the employee’s name printed (not the dependent’s …" at bounding box center [382, 219] width 436 height 20
click at [386, 229] on div "Select file or drop your file here pdf, png, jpg or jpeg files types are suppor…" at bounding box center [450, 279] width 573 height 101
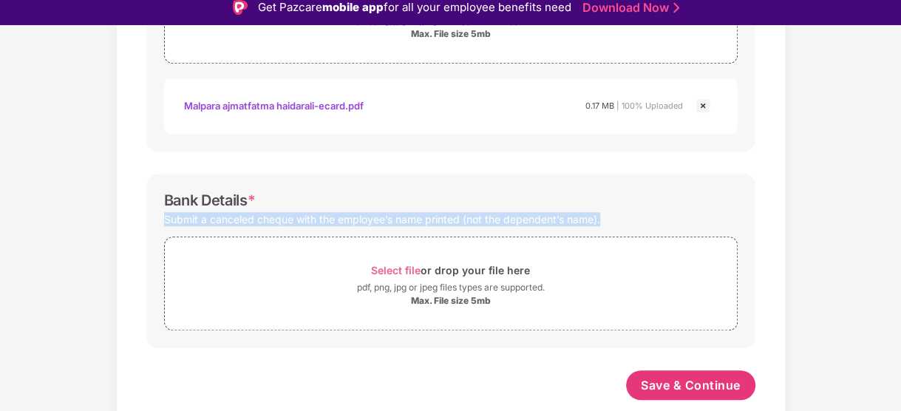
drag, startPoint x: 601, startPoint y: 218, endPoint x: 160, endPoint y: 215, distance: 440.5
click at [160, 215] on div "Bank Details * Submit a canceled cheque with the employee’s name printed (not t…" at bounding box center [450, 261] width 609 height 174
copy div "Submit a canceled cheque with the employee’s name printed (not the dependent’s …"
click at [400, 210] on div "Submit a canceled cheque with the employee’s name printed (not the dependent’s …" at bounding box center [382, 219] width 436 height 20
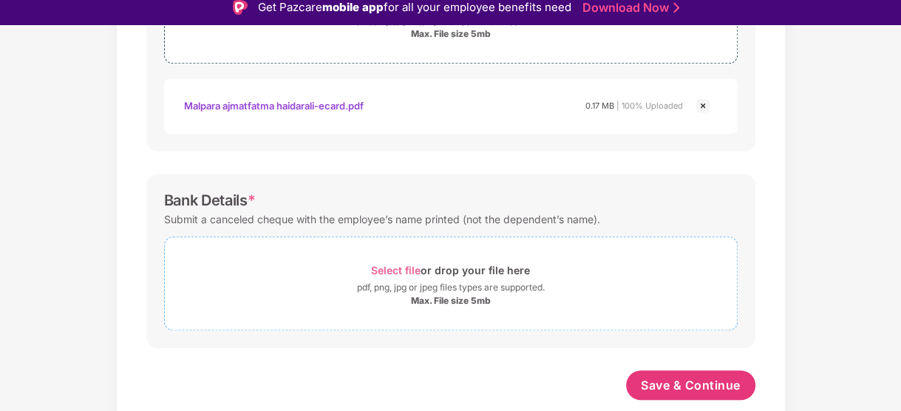
click at [449, 256] on span "Select file or drop your file here pdf, png, jpg or jpeg files types are suppor…" at bounding box center [451, 283] width 572 height 70
click at [599, 268] on div "Select file or drop your file here" at bounding box center [451, 270] width 572 height 20
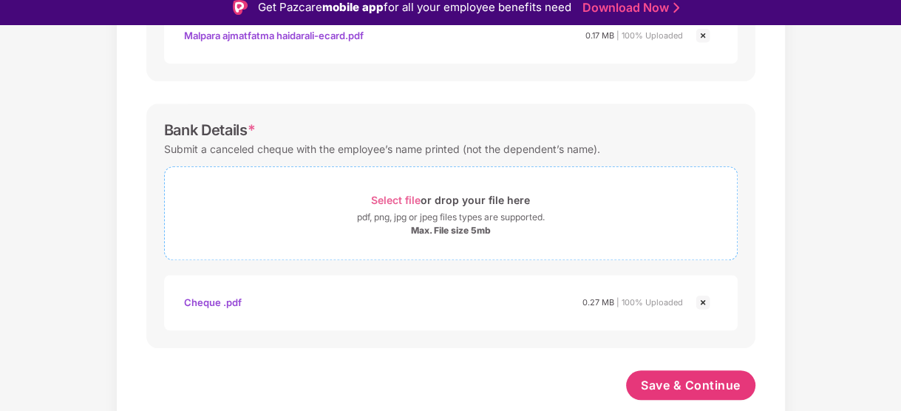
scroll to position [35, 0]
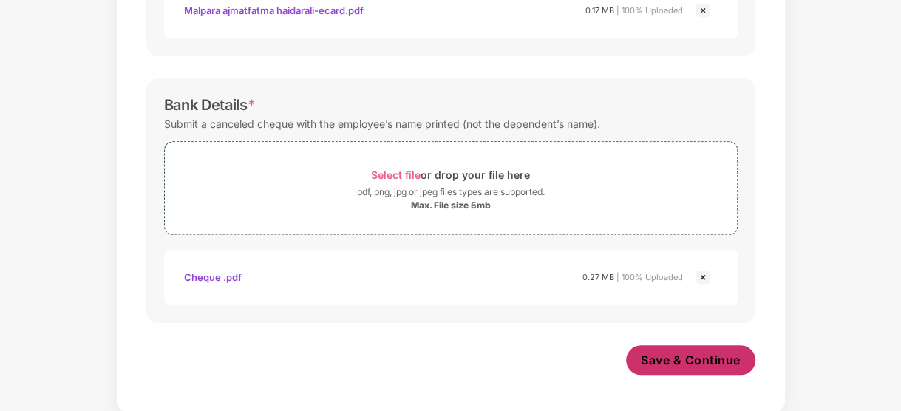
click at [669, 360] on span "Save & Continue" at bounding box center [691, 360] width 100 height 16
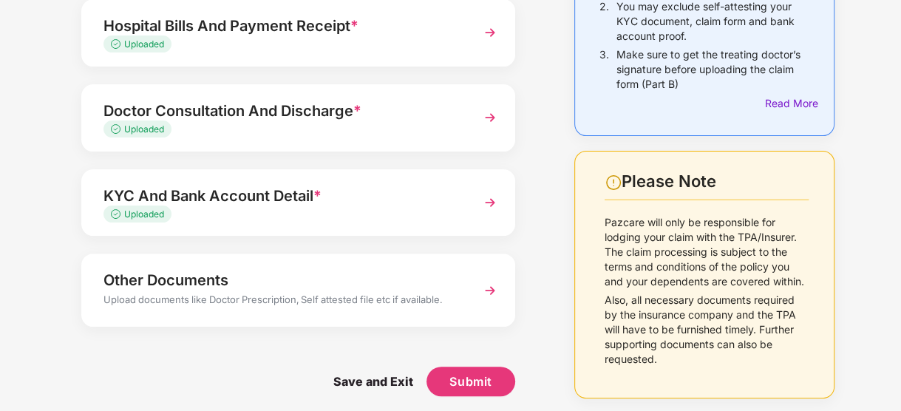
scroll to position [227, 0]
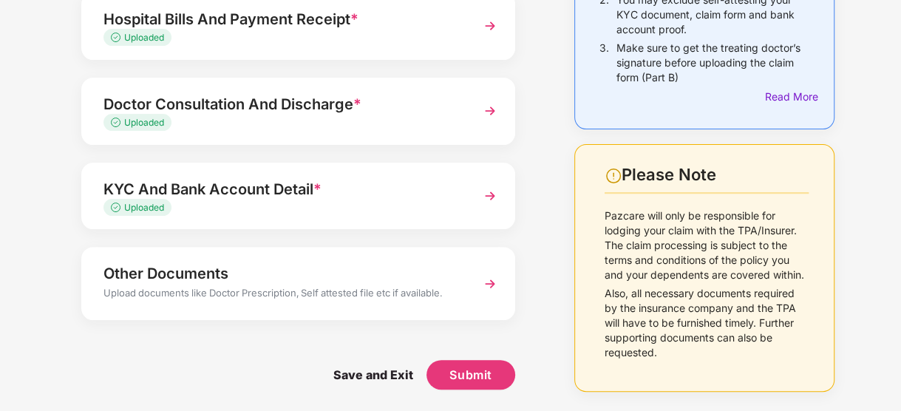
click at [390, 293] on div "Upload documents like Doctor Prescription, Self attested file etc if available." at bounding box center [281, 294] width 357 height 19
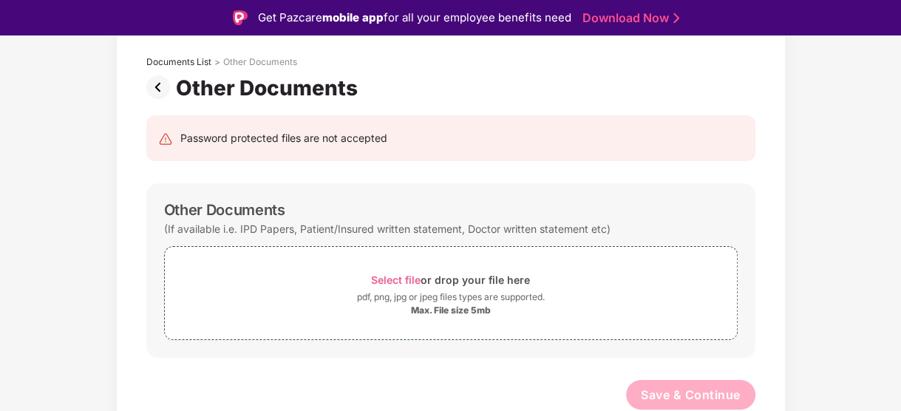
scroll to position [35, 0]
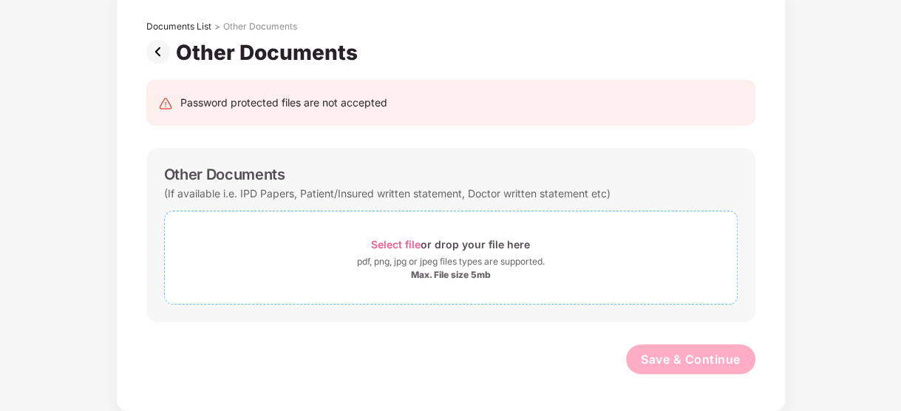
click at [387, 238] on span "Select file" at bounding box center [396, 244] width 50 height 13
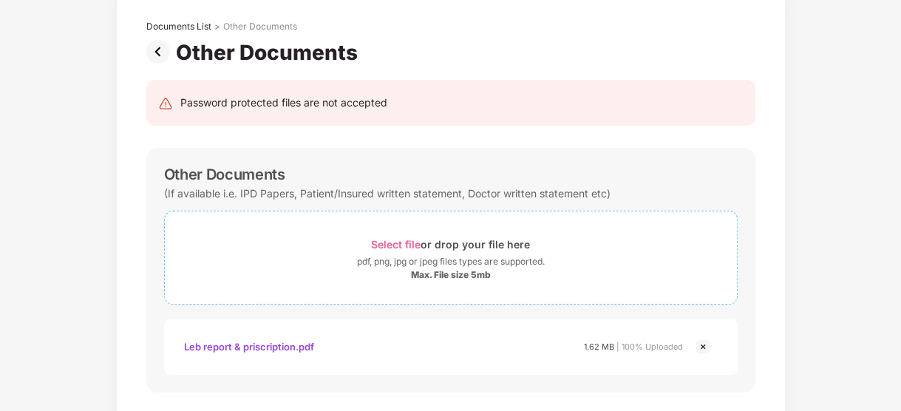
scroll to position [149, 0]
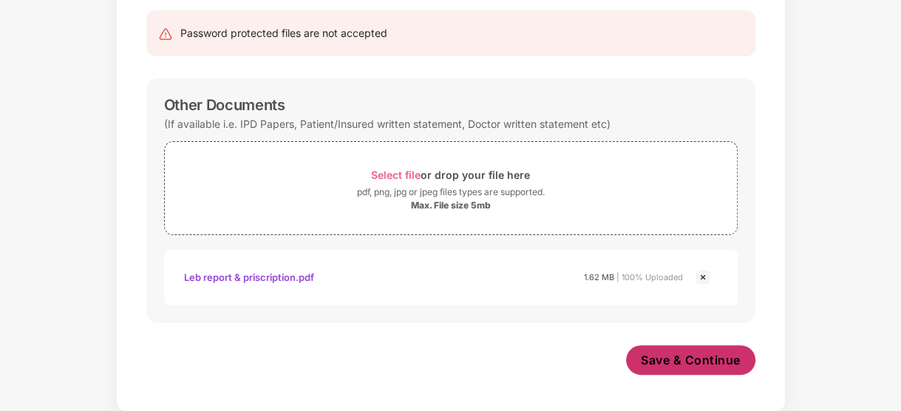
click at [644, 358] on span "Save & Continue" at bounding box center [691, 360] width 100 height 16
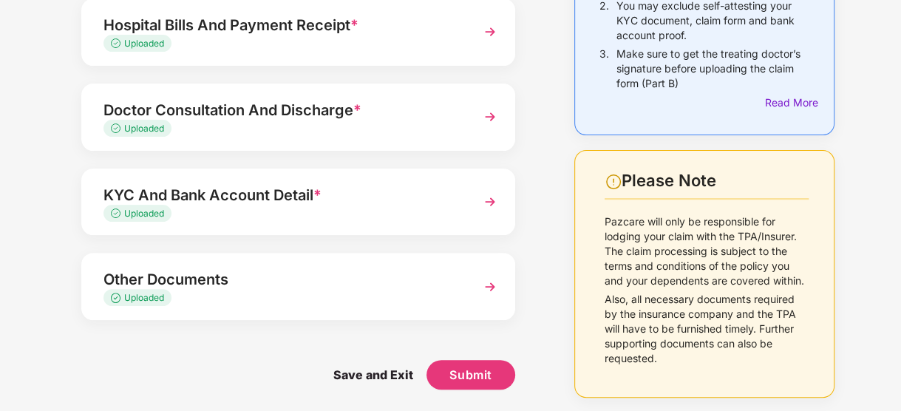
scroll to position [220, 0]
drag, startPoint x: 476, startPoint y: 391, endPoint x: 476, endPoint y: 382, distance: 8.9
click at [476, 382] on div "Submit" at bounding box center [479, 379] width 72 height 37
click at [476, 382] on span "Submit" at bounding box center [470, 375] width 42 height 16
click at [476, 375] on body "Get Pazcare mobile app for all your employee benefits need Download Now Upload …" at bounding box center [450, 170] width 901 height 411
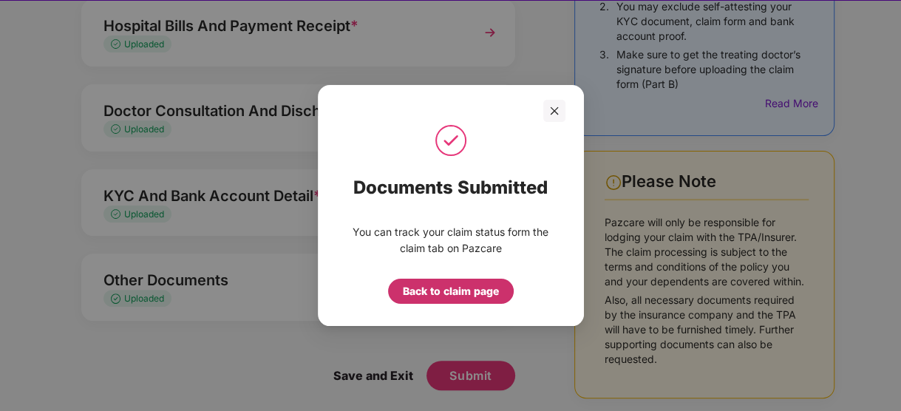
click at [463, 299] on div "Back to claim page" at bounding box center [451, 291] width 126 height 25
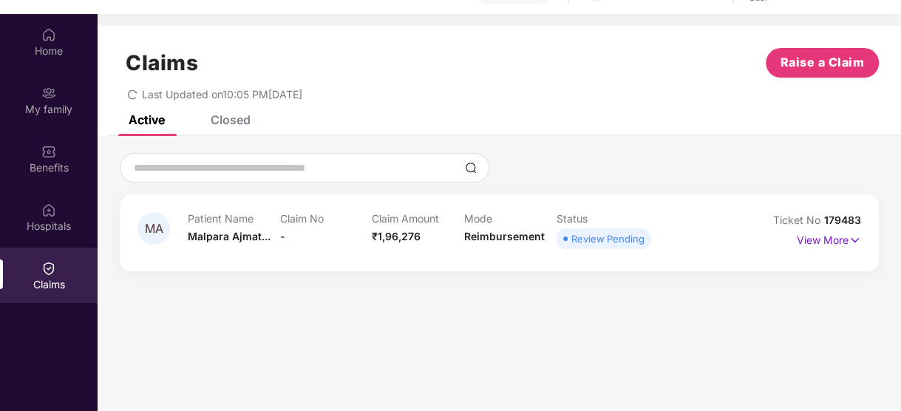
scroll to position [71, 0]
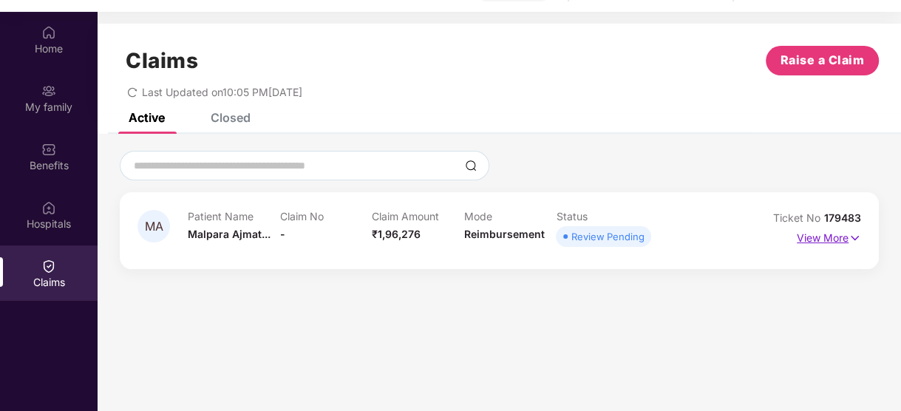
click at [806, 243] on p "View More" at bounding box center [829, 236] width 64 height 20
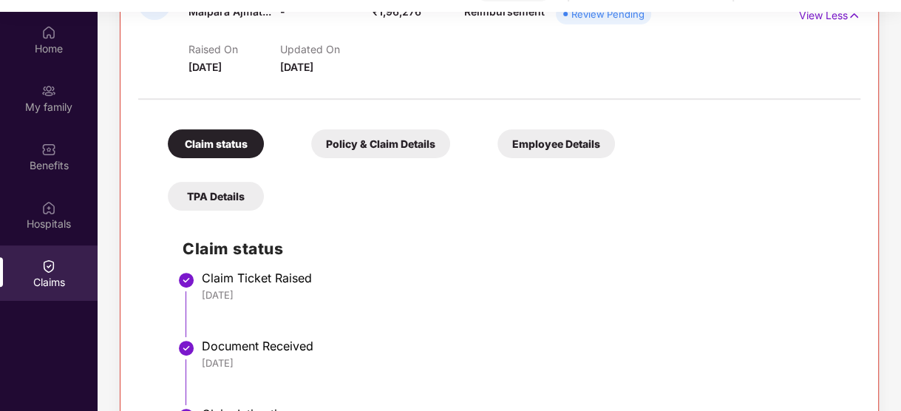
scroll to position [0, 0]
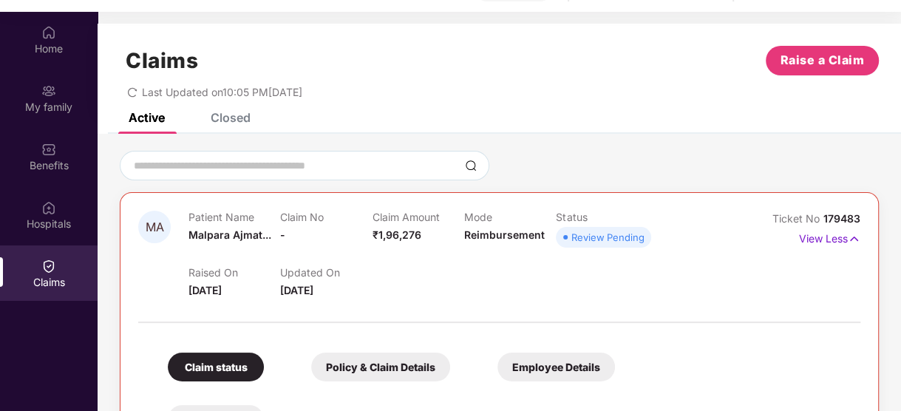
click at [837, 212] on span "179483" at bounding box center [841, 218] width 37 height 13
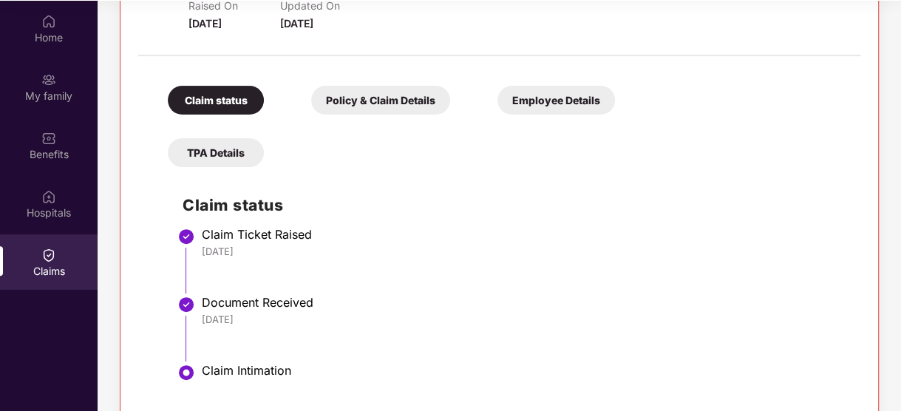
scroll to position [252, 0]
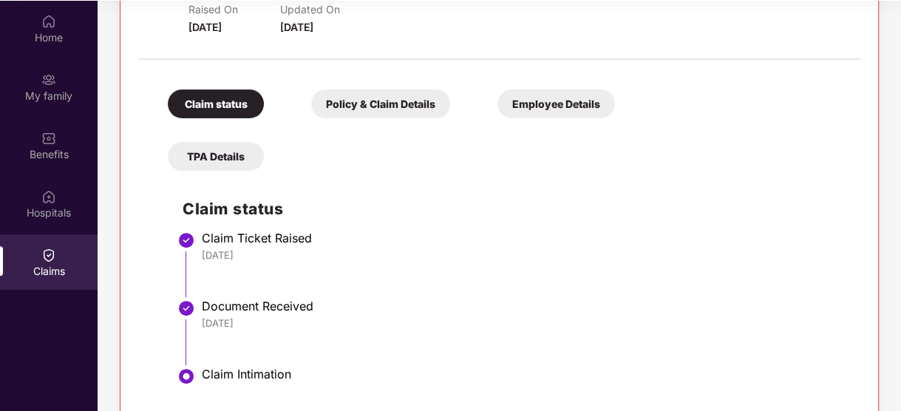
click at [215, 157] on div "TPA Details" at bounding box center [216, 156] width 96 height 29
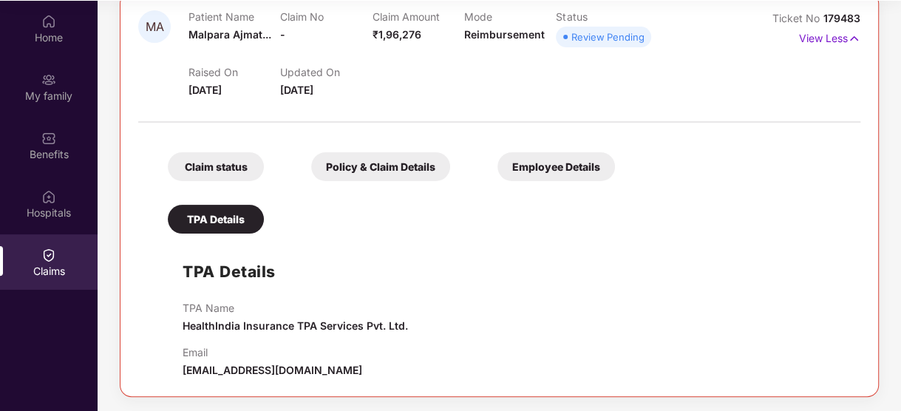
scroll to position [188, 0]
click at [381, 166] on div "Policy & Claim Details" at bounding box center [380, 167] width 139 height 29
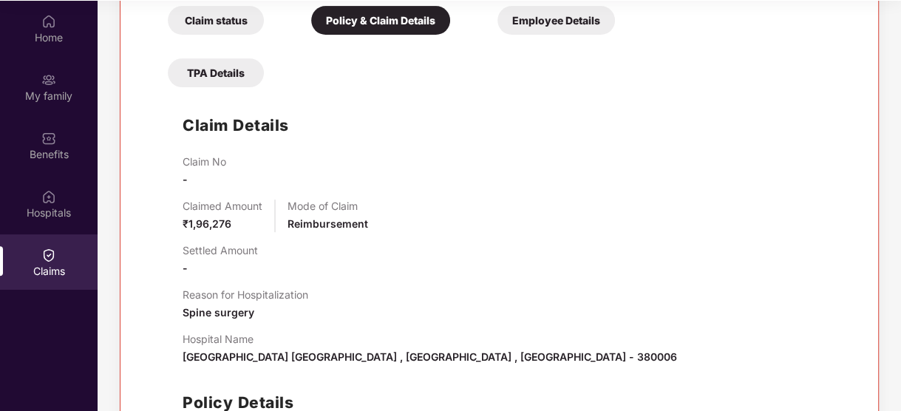
scroll to position [325, 0]
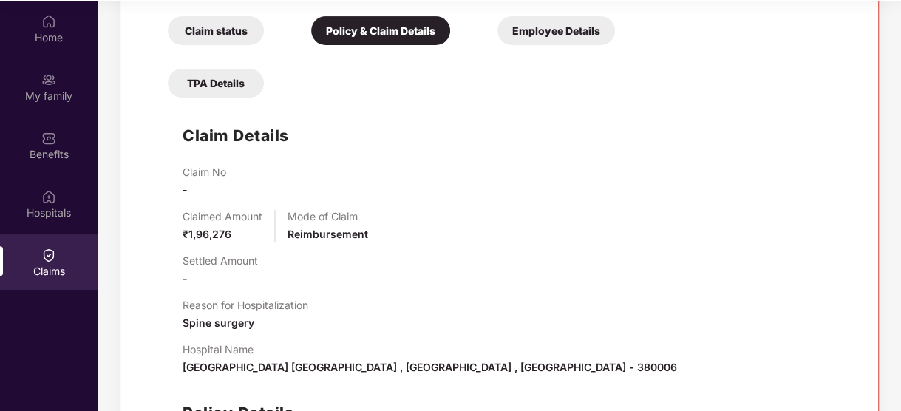
click at [568, 43] on div "Employee Details" at bounding box center [556, 30] width 118 height 29
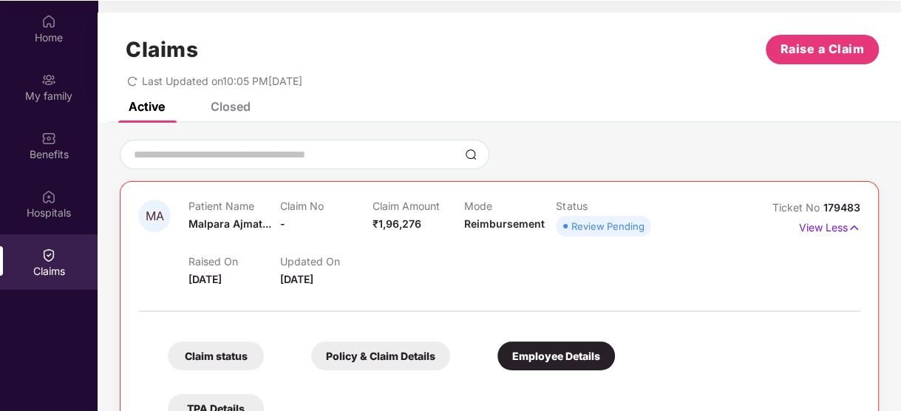
scroll to position [0, 0]
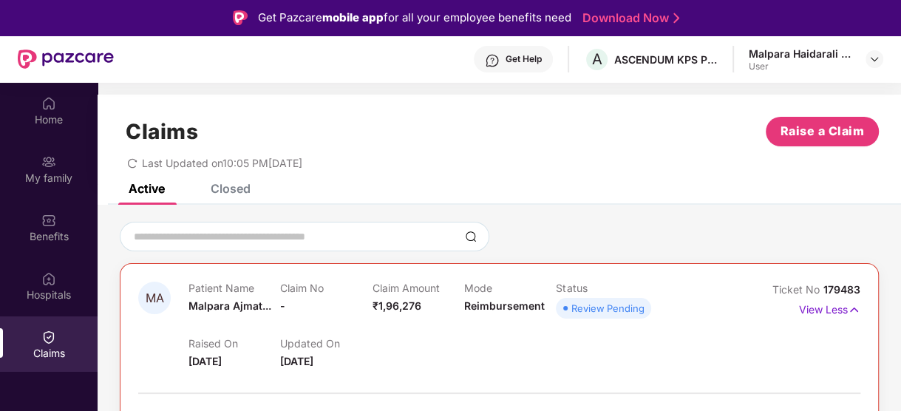
drag, startPoint x: 568, startPoint y: 171, endPoint x: 864, endPoint y: 169, distance: 296.4
click at [864, 169] on div "Claims Raise a Claim Last Updated on 10:05 PM, 26 Sep 2025" at bounding box center [499, 139] width 803 height 89
drag, startPoint x: 899, startPoint y: 166, endPoint x: 900, endPoint y: 219, distance: 52.5
click at [900, 219] on html "Get Pazcare mobile app for all your employee benefits need Download Now Get Hel…" at bounding box center [450, 205] width 901 height 411
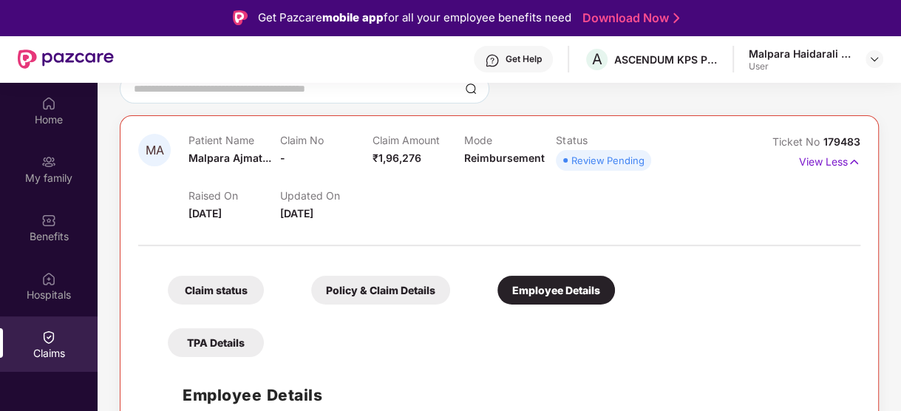
scroll to position [156, 0]
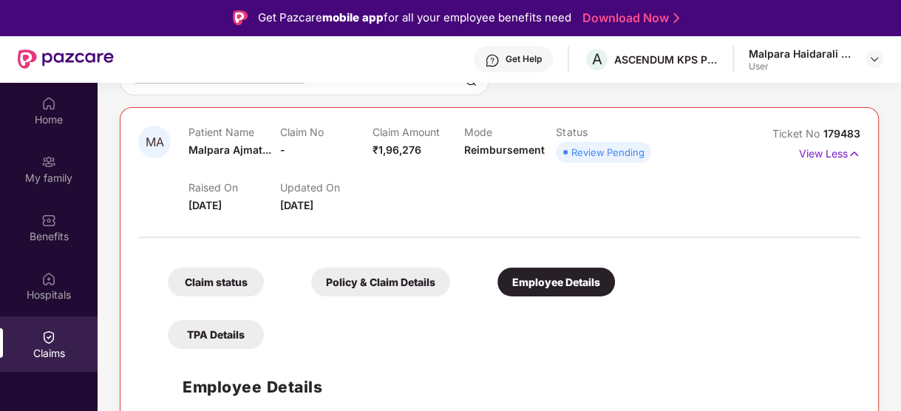
click at [209, 277] on div "Claim status" at bounding box center [216, 282] width 96 height 29
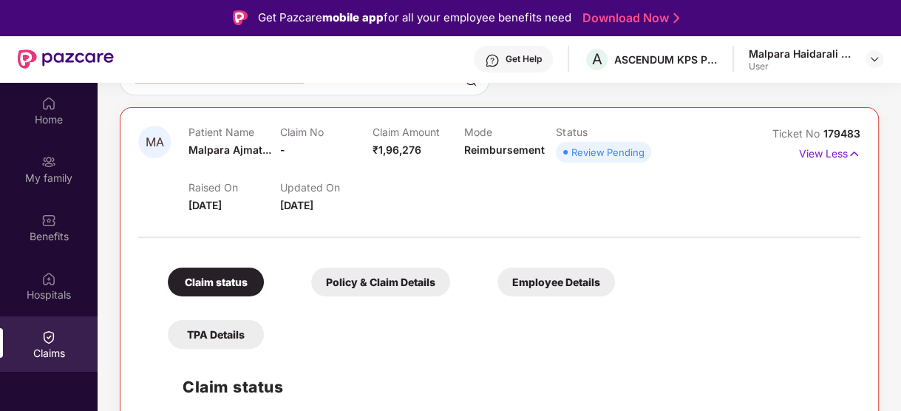
click at [352, 278] on div "Policy & Claim Details" at bounding box center [380, 282] width 139 height 29
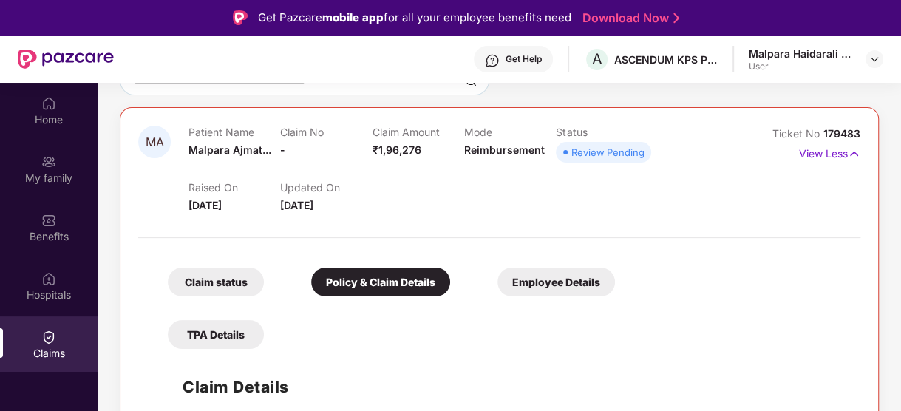
click at [215, 282] on div "Claim status" at bounding box center [216, 282] width 96 height 29
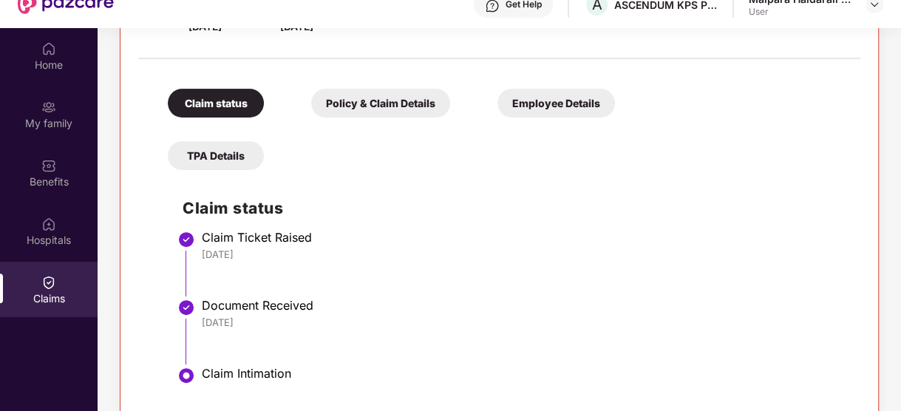
scroll to position [82, 0]
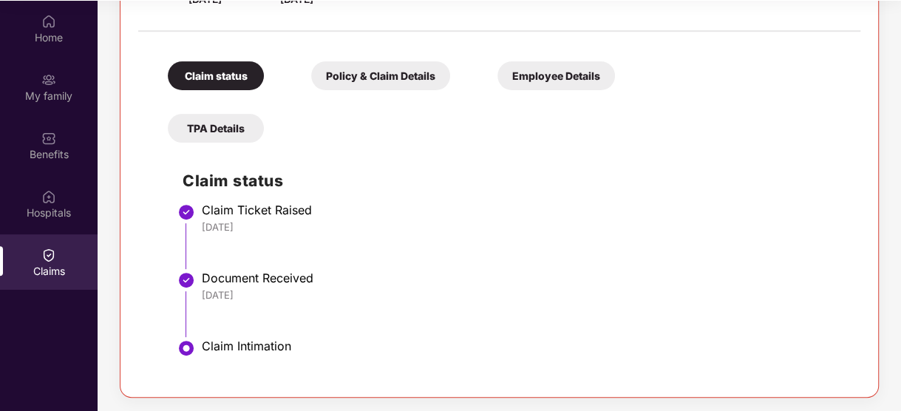
click at [390, 77] on div "Policy & Claim Details" at bounding box center [380, 75] width 139 height 29
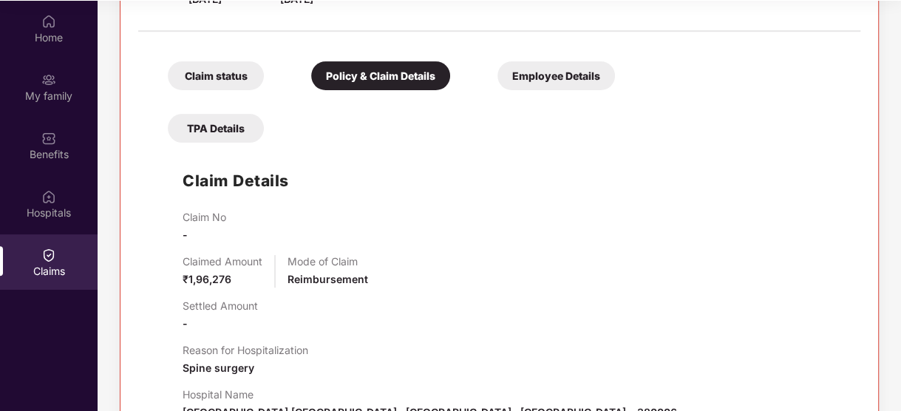
click at [900, 155] on html "Get Pazcare mobile app for all your employee benefits need Download Now Get Hel…" at bounding box center [450, 123] width 901 height 411
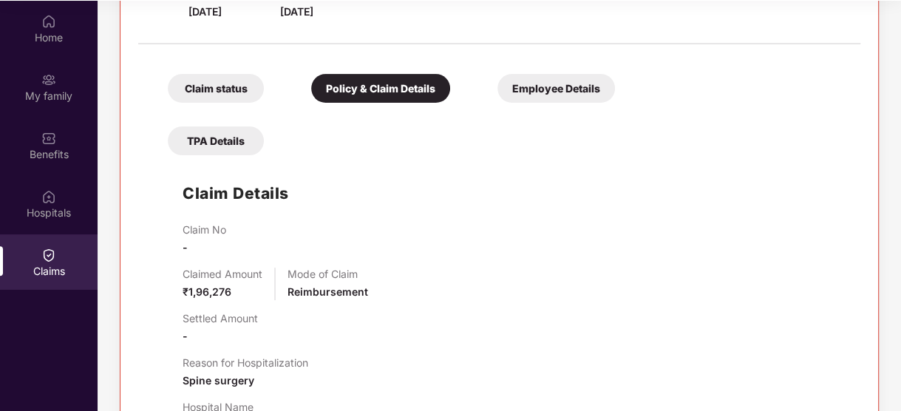
scroll to position [256, 0]
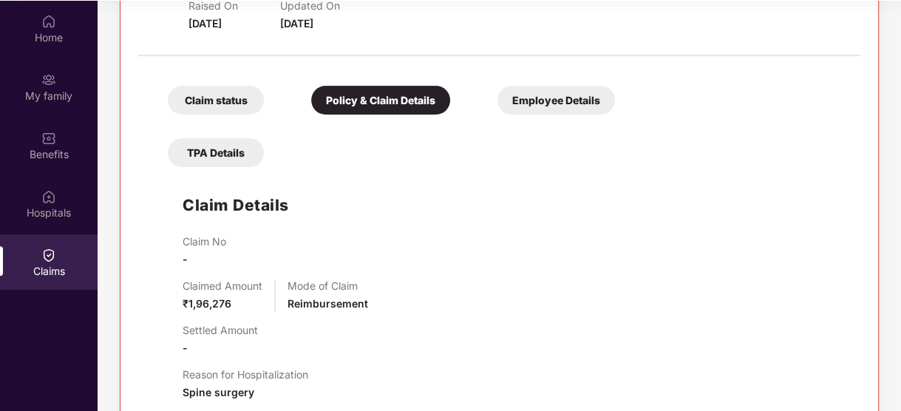
click at [540, 92] on div "Employee Details" at bounding box center [556, 100] width 118 height 29
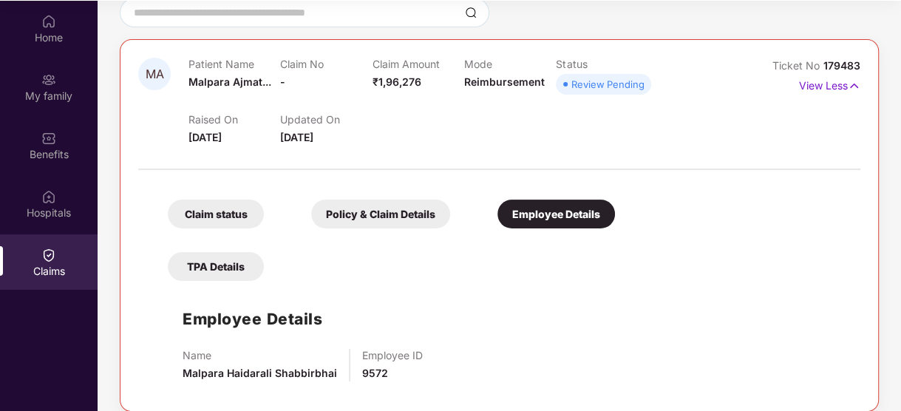
scroll to position [156, 0]
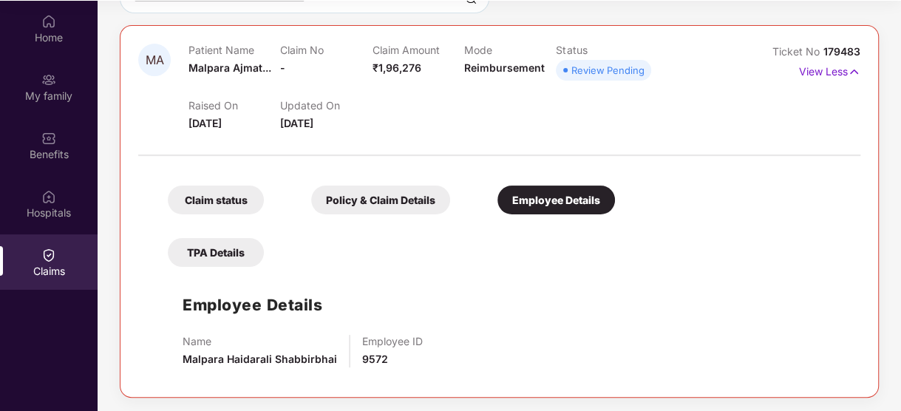
click at [205, 250] on div "TPA Details" at bounding box center [216, 252] width 96 height 29
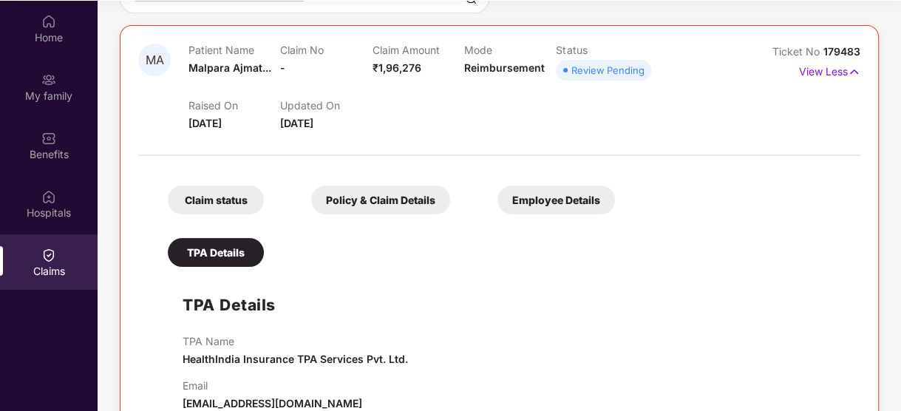
click at [205, 250] on div "TPA Details" at bounding box center [216, 252] width 96 height 29
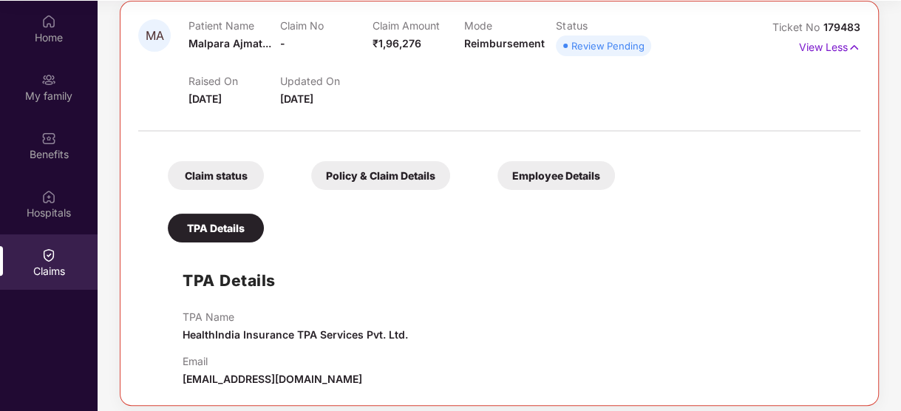
scroll to position [188, 0]
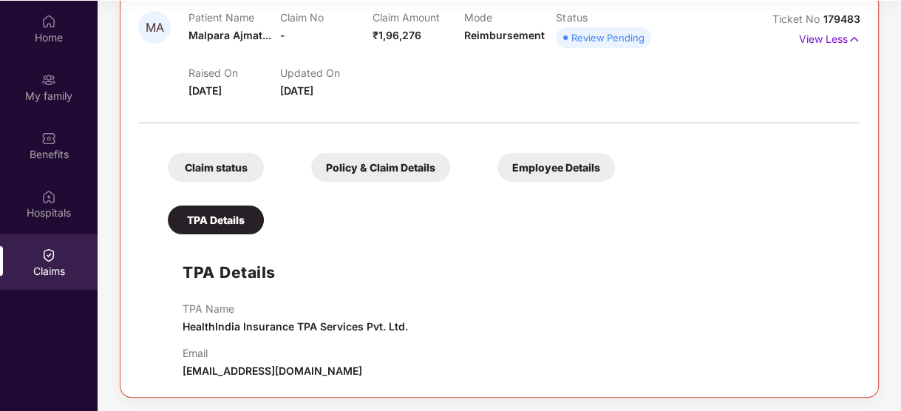
click at [630, 35] on div "Review Pending" at bounding box center [607, 37] width 73 height 15
click at [818, 39] on p "View Less" at bounding box center [829, 37] width 61 height 20
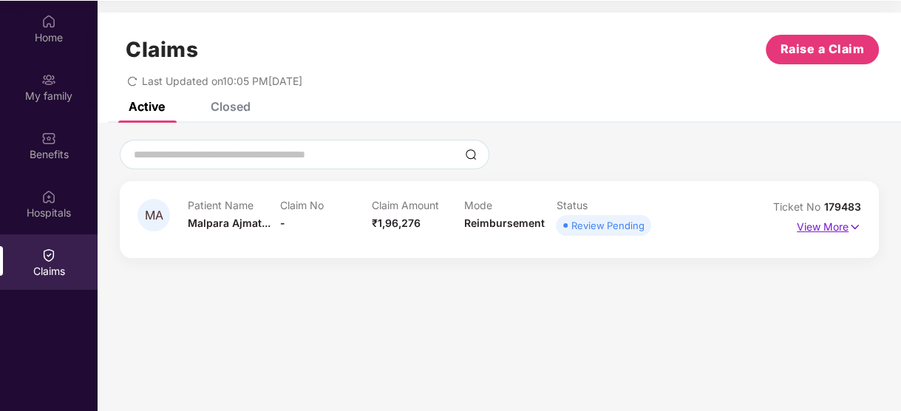
click at [843, 226] on p "View More" at bounding box center [829, 225] width 64 height 20
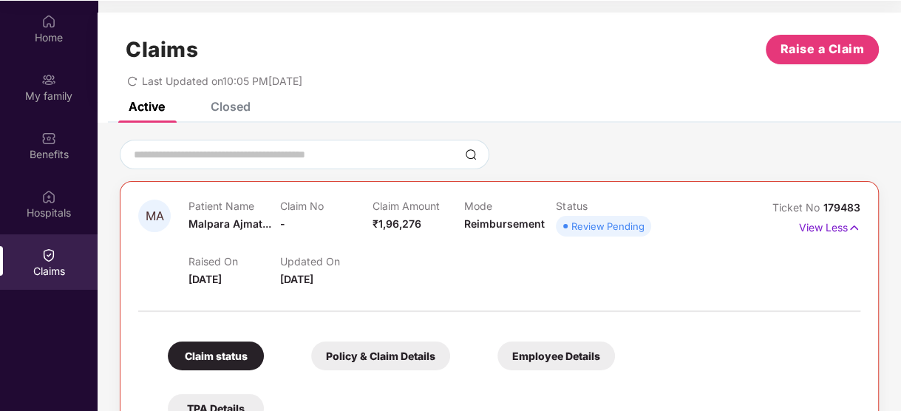
click at [234, 101] on div "Closed" at bounding box center [231, 106] width 40 height 15
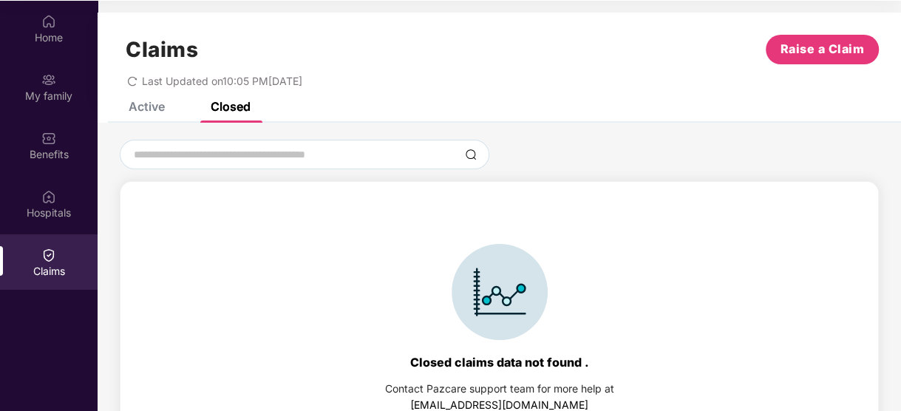
click at [146, 108] on div "Active" at bounding box center [147, 106] width 36 height 15
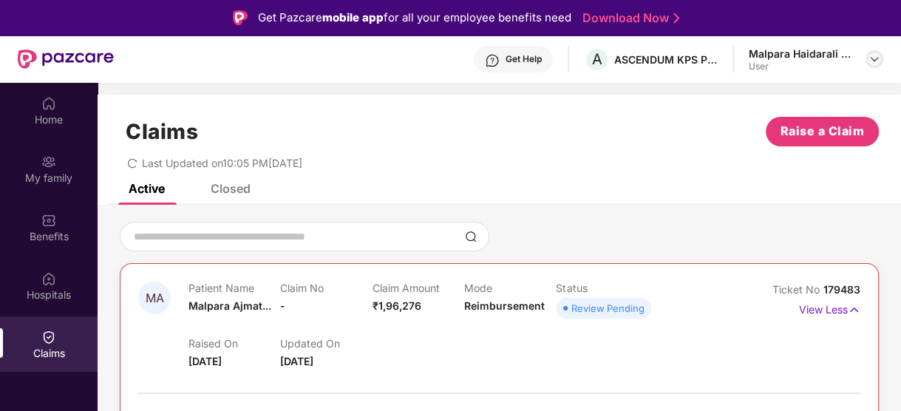
click at [871, 55] on img at bounding box center [874, 59] width 12 height 12
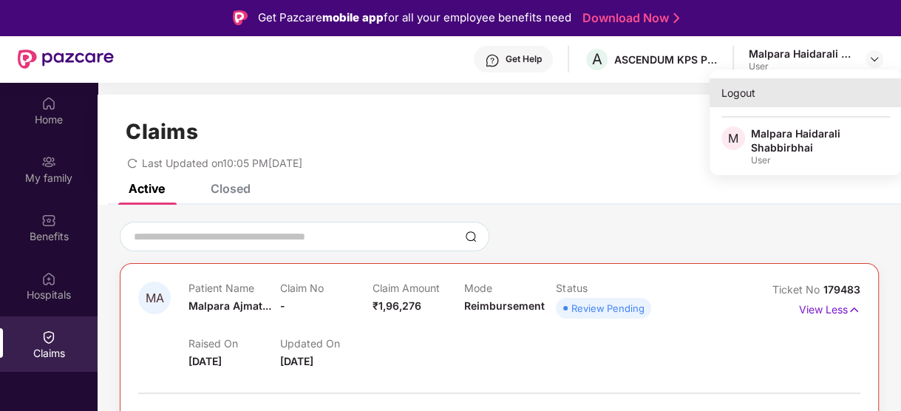
click at [741, 97] on div "Logout" at bounding box center [805, 92] width 192 height 29
